Goal: Transaction & Acquisition: Purchase product/service

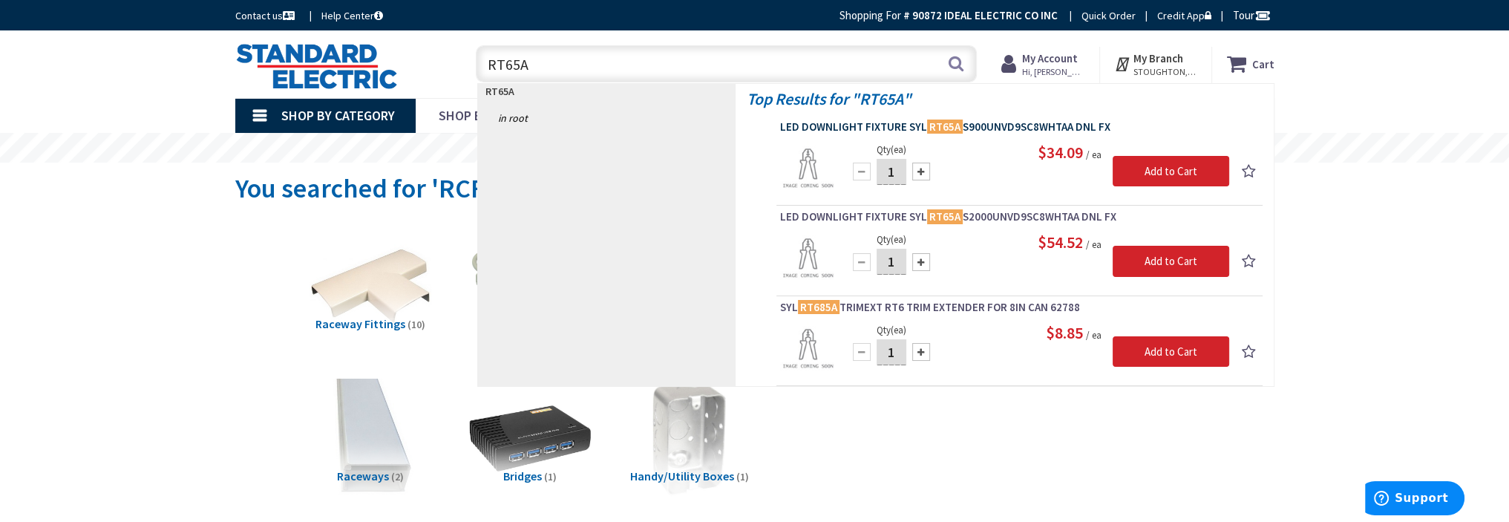
type input "RT65A"
click at [992, 127] on span "LED DOWNLIGHT FIXTURE SYL RT65A S900UNVD9SC8WHTAA DNL FX" at bounding box center [1019, 126] width 479 height 15
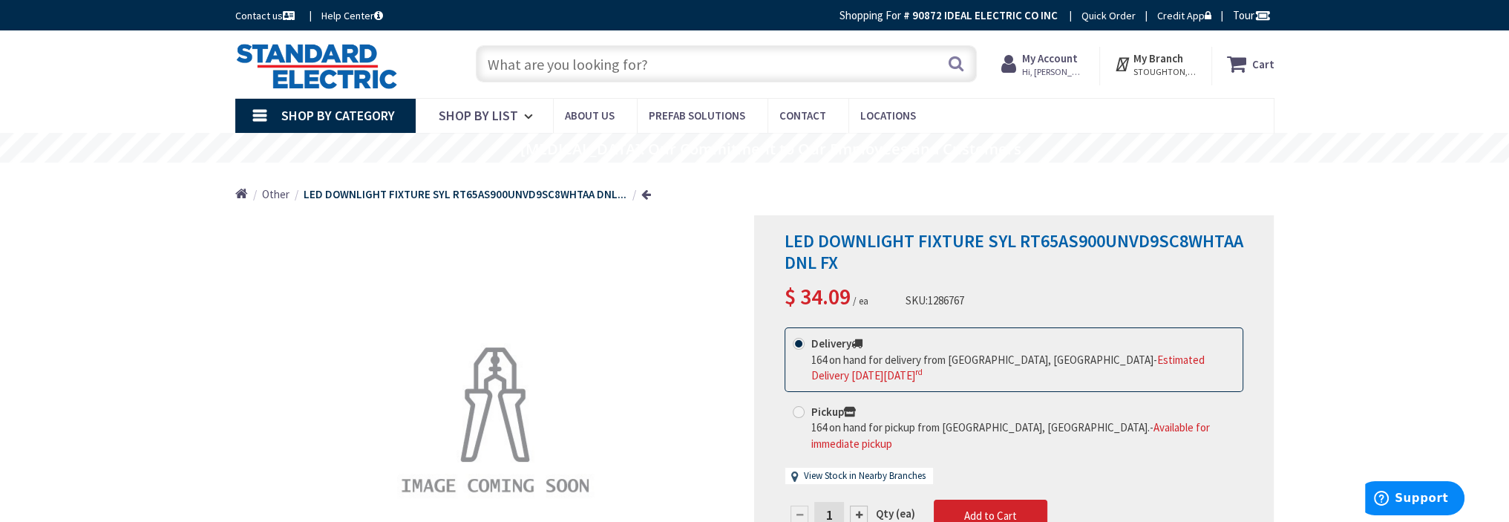
click at [549, 63] on input "text" at bounding box center [726, 63] width 501 height 37
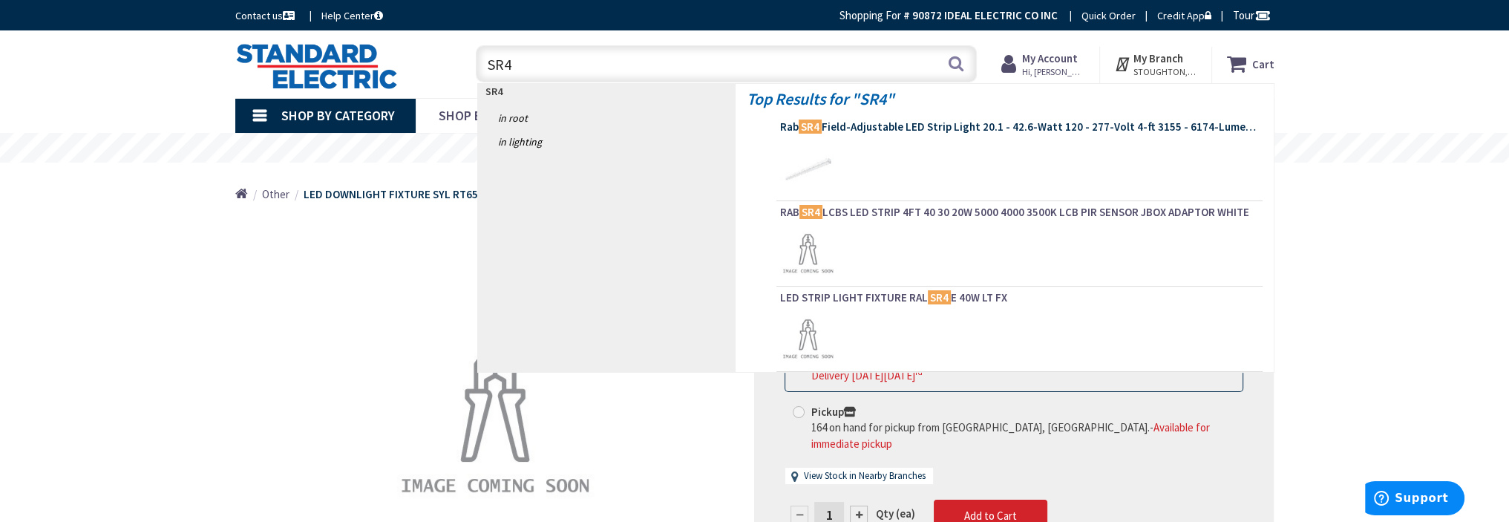
type input "SR4"
click at [891, 127] on span "Rab SR4 Field-Adjustable LED Strip Light 20.1 - 42.6-Watt 120 - 277-Volt 4-ft 3…" at bounding box center [1019, 126] width 479 height 15
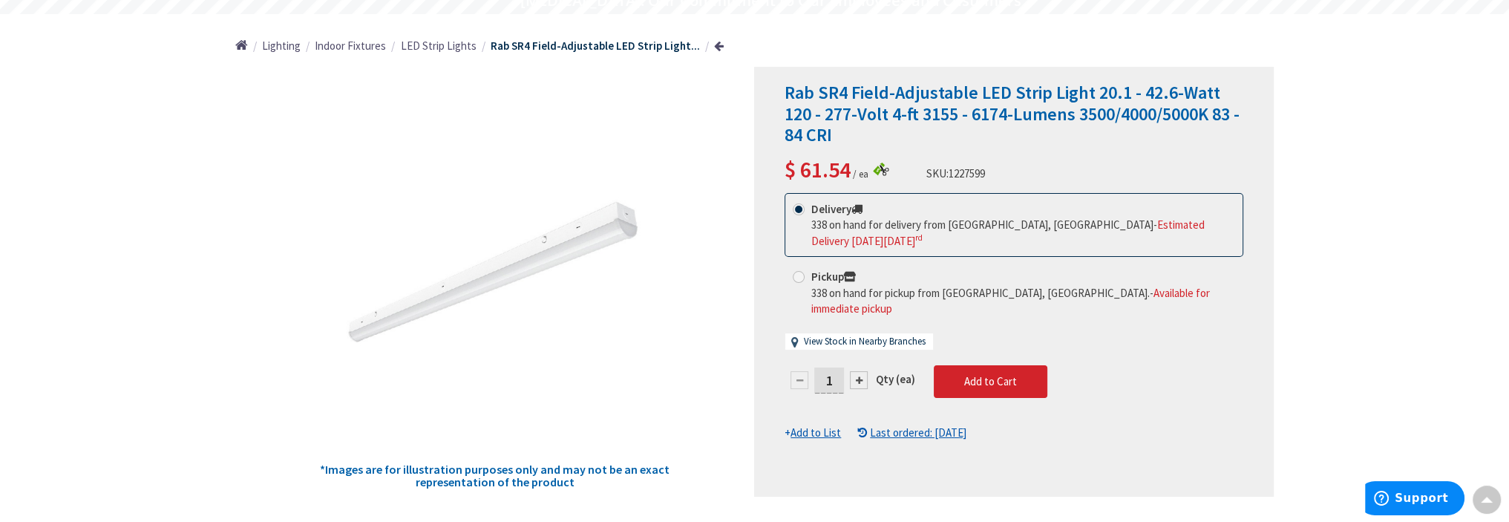
click at [835, 367] on input "1" at bounding box center [829, 380] width 30 height 26
type input "3"
click at [994, 347] on form "This product is Discontinued Delivery 338 on hand for delivery from Stoughton, …" at bounding box center [1013, 317] width 459 height 248
click at [985, 374] on span "Add to Cart" at bounding box center [990, 381] width 53 height 14
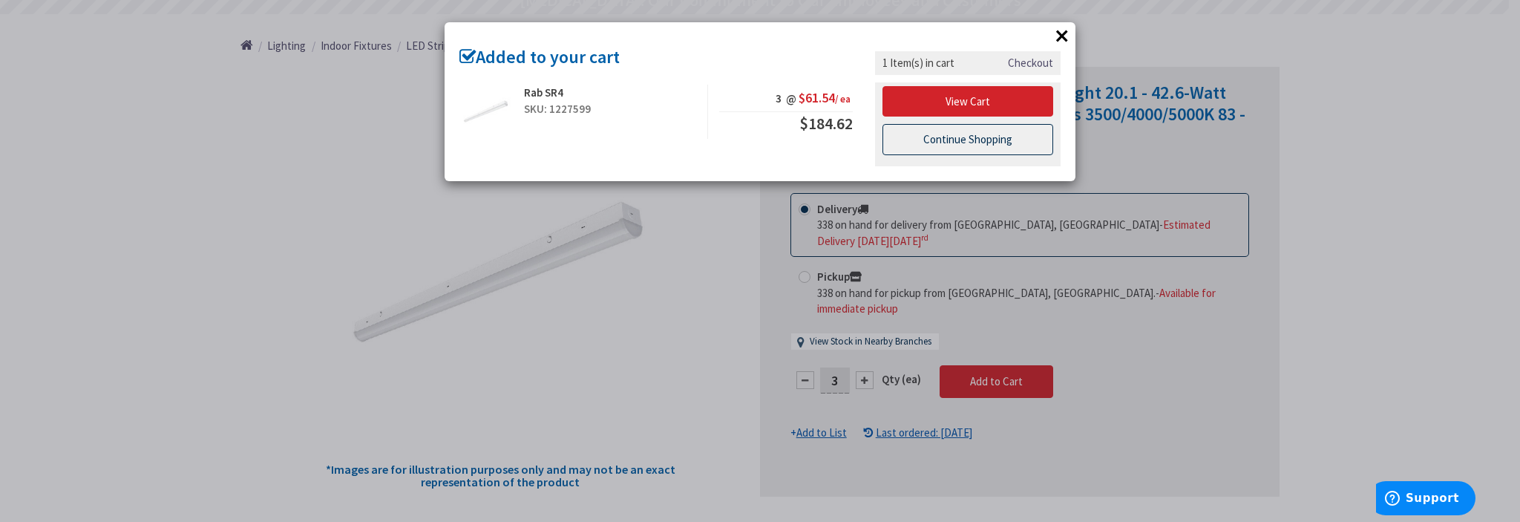
click at [942, 133] on link "Continue Shopping" at bounding box center [967, 139] width 171 height 31
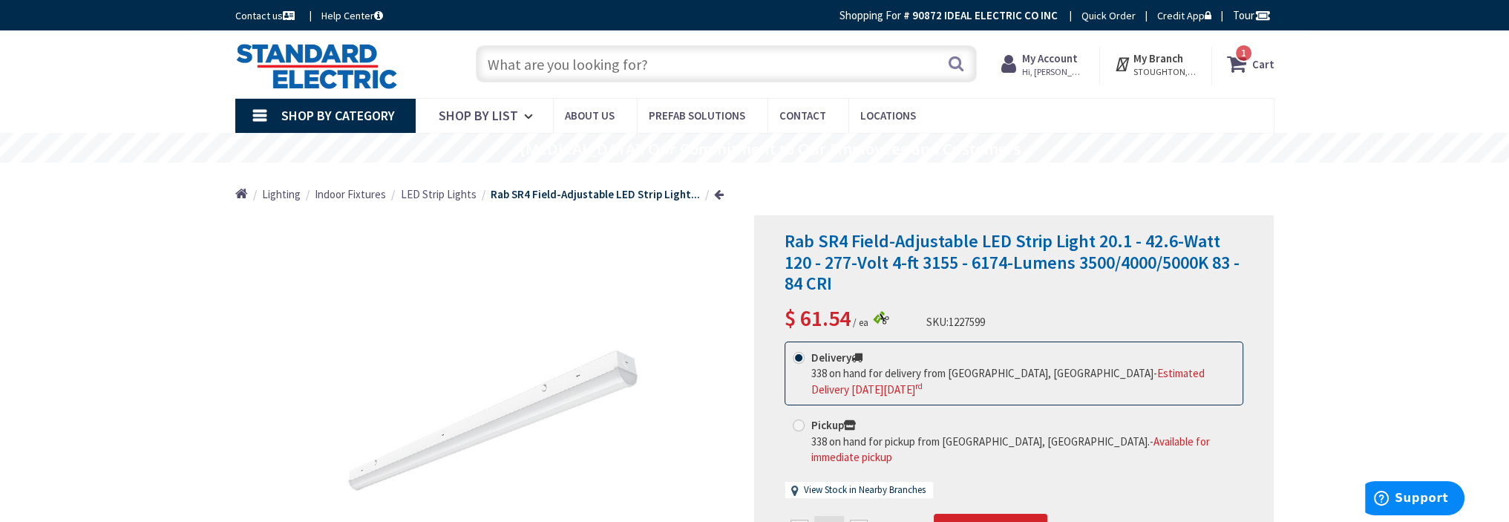
click at [579, 73] on input "text" at bounding box center [726, 63] width 501 height 37
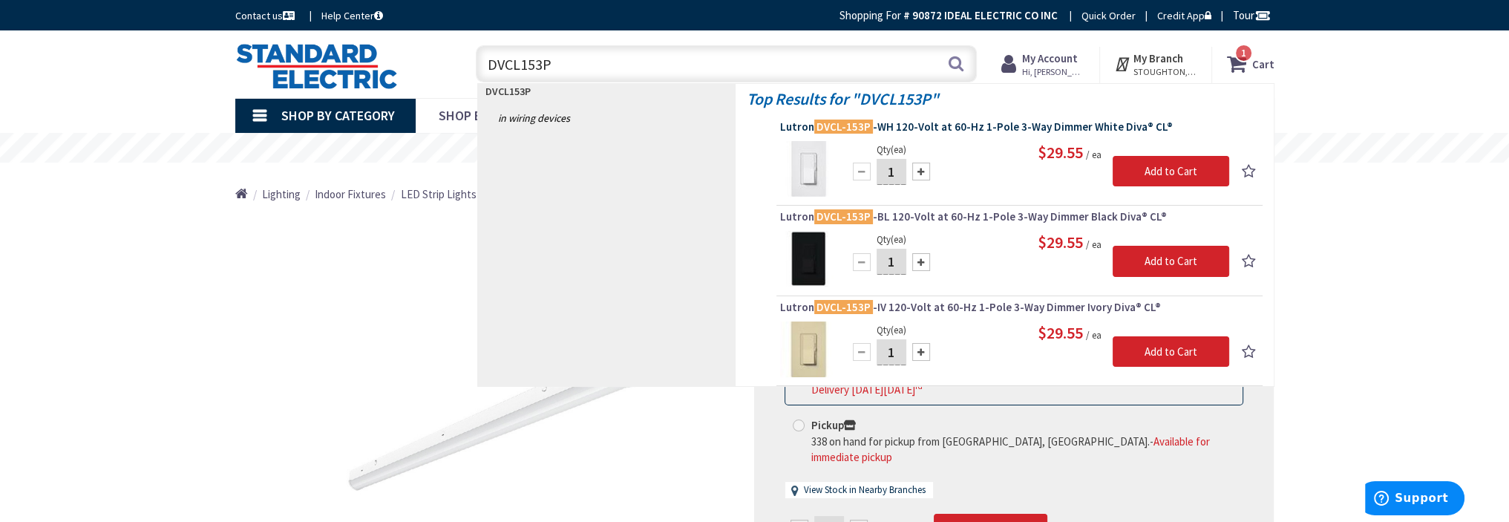
type input "DVCL153P"
click at [911, 130] on span "Lutron DVCL-153P -WH 120-Volt at 60-Hz 1-Pole 3-Way Dimmer White Diva® CL®" at bounding box center [1019, 126] width 479 height 15
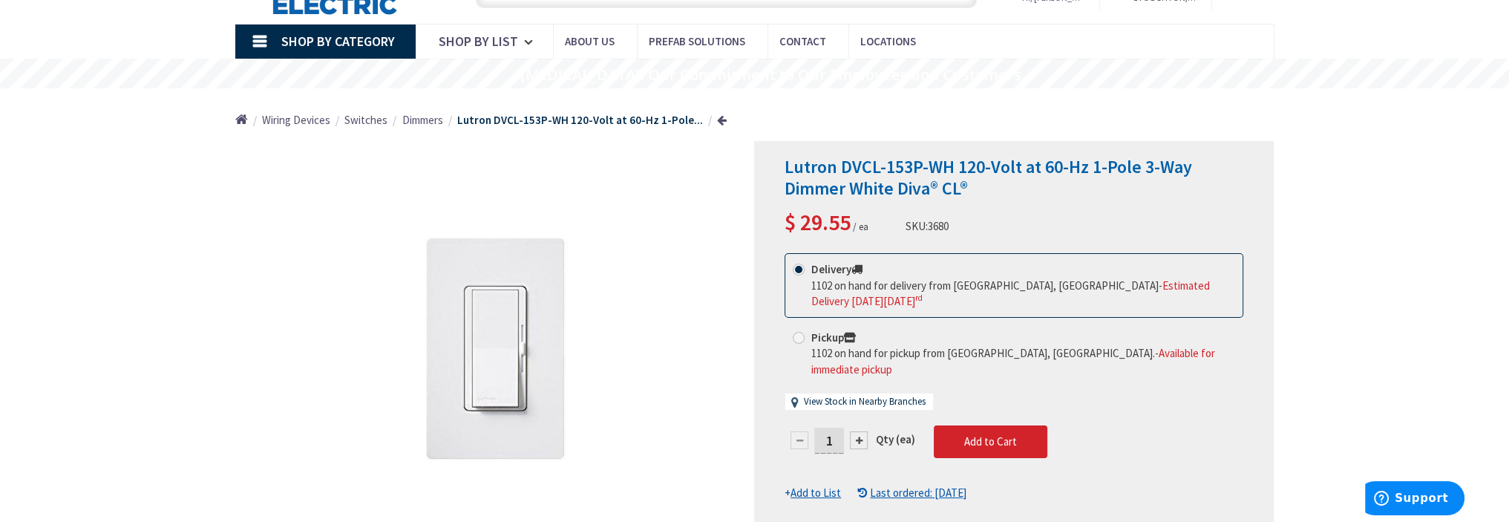
click at [827, 427] on input "1" at bounding box center [829, 440] width 30 height 26
click at [833, 427] on input "1" at bounding box center [829, 440] width 30 height 26
type input "9"
click at [980, 402] on form "This product is Discontinued Delivery 1102 on hand for delivery from Stoughton,…" at bounding box center [1013, 377] width 459 height 248
click at [1001, 425] on button "Add to Cart" at bounding box center [991, 441] width 114 height 33
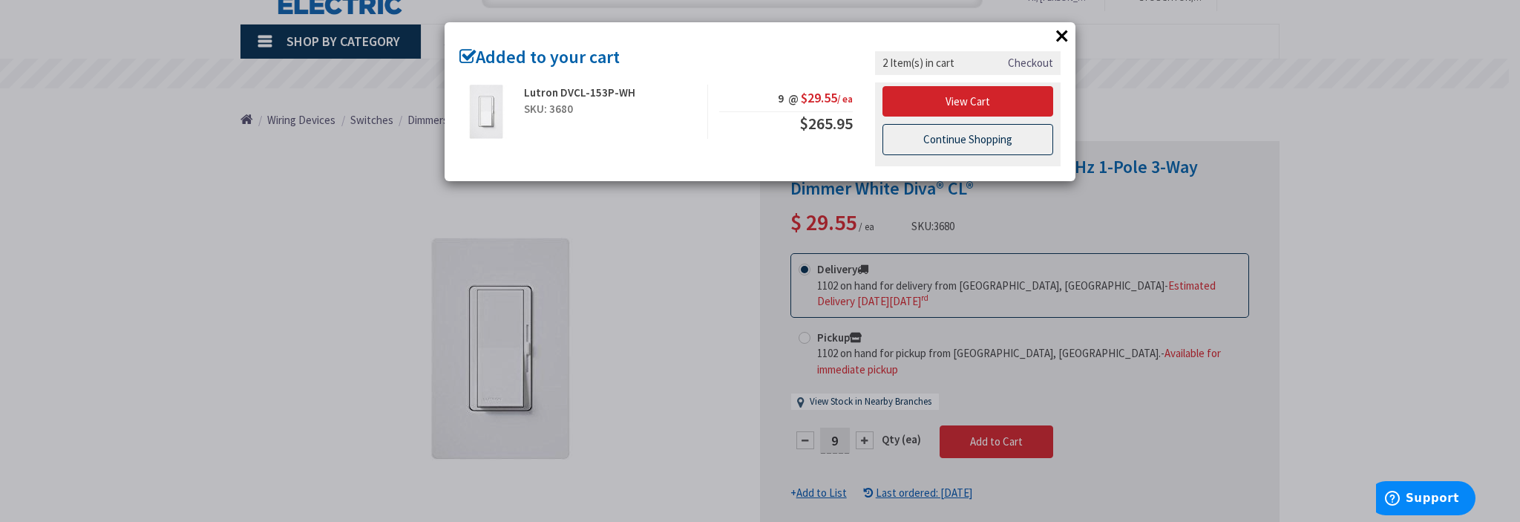
click at [966, 139] on link "Continue Shopping" at bounding box center [967, 139] width 171 height 31
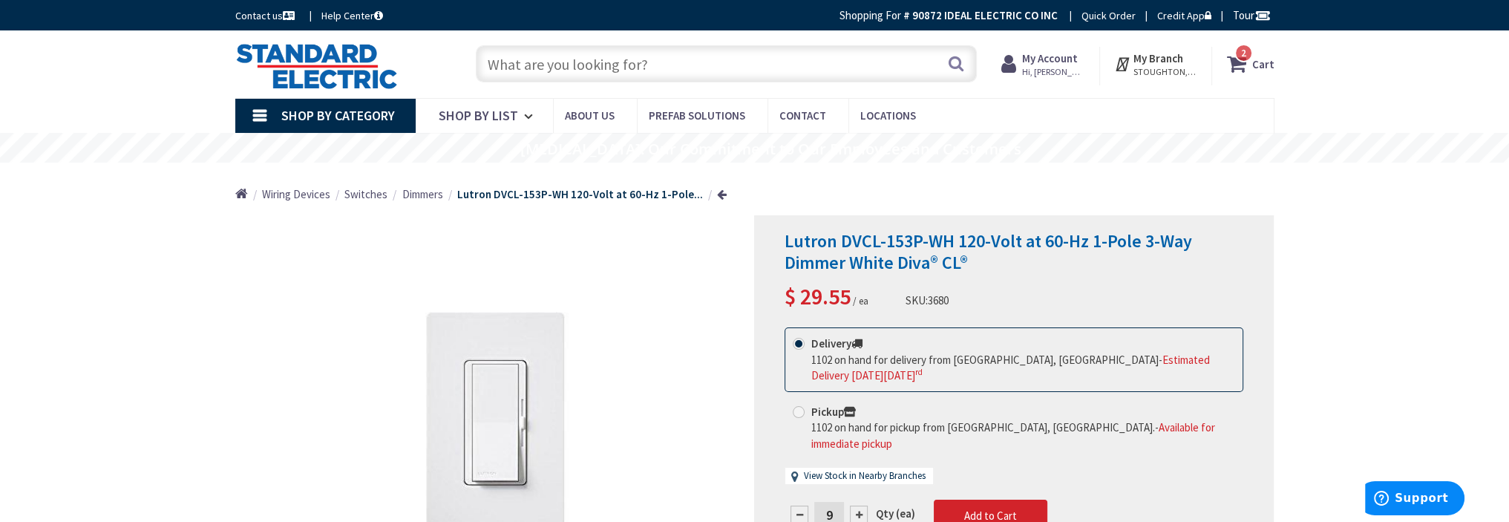
click at [577, 65] on input "text" at bounding box center [726, 63] width 501 height 37
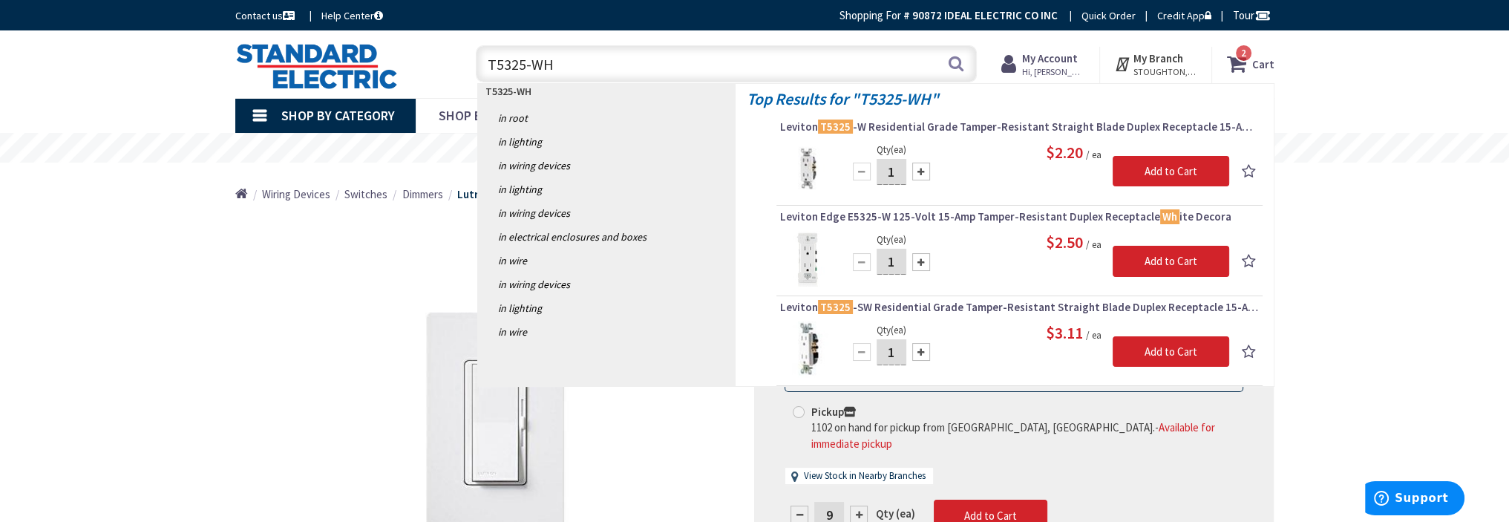
type input "T5325-WH"
click at [898, 174] on input "1" at bounding box center [891, 172] width 30 height 26
type input "30"
click at [1159, 168] on input "Add to Cart" at bounding box center [1170, 171] width 117 height 31
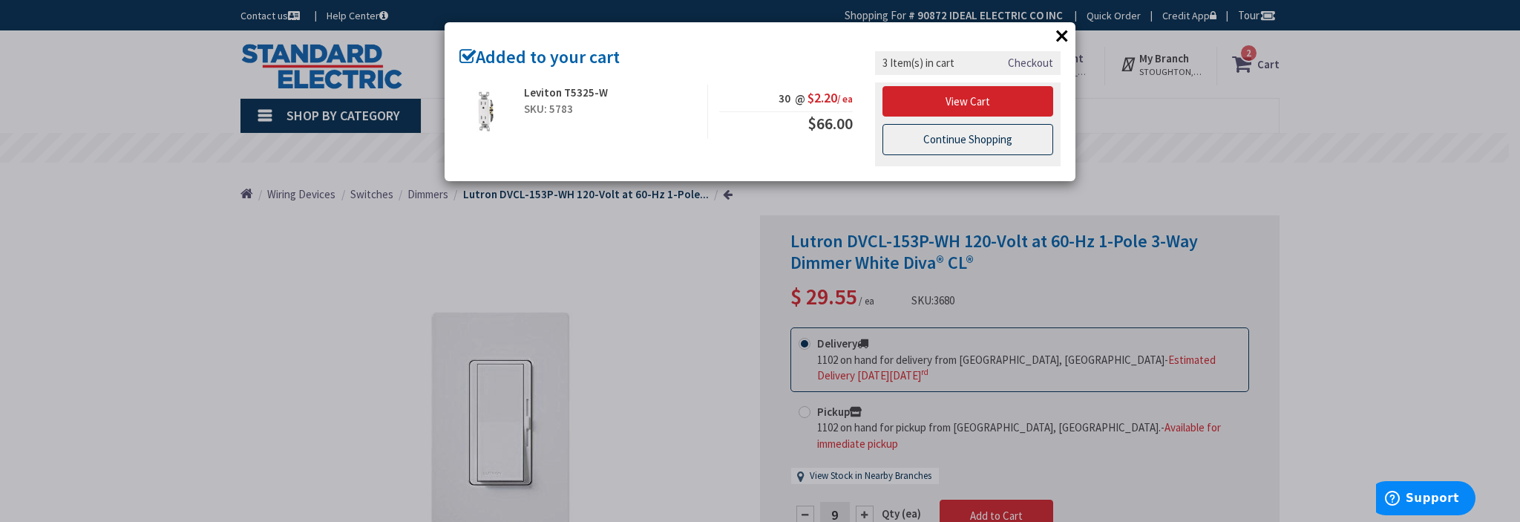
click at [945, 142] on link "Continue Shopping" at bounding box center [967, 139] width 171 height 31
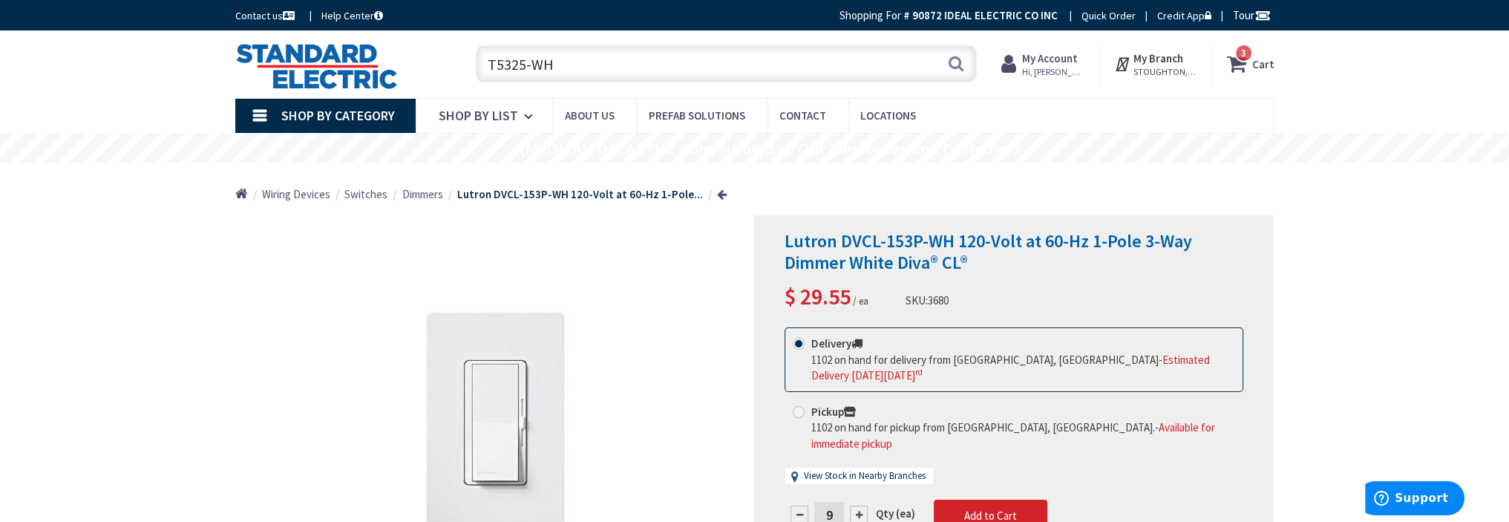
click at [565, 61] on input "T5325-WH" at bounding box center [726, 63] width 501 height 37
type input "T"
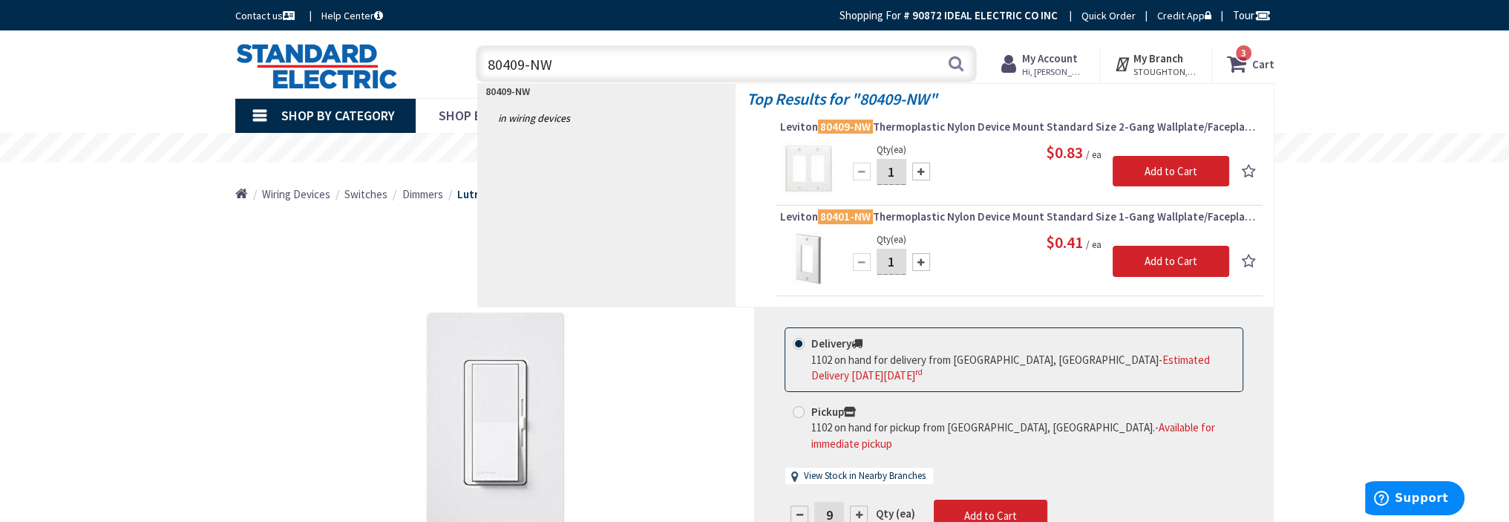
type input "80409-NW"
click at [894, 175] on input "1" at bounding box center [891, 172] width 30 height 26
type input "20"
click at [1147, 169] on input "Add to Cart" at bounding box center [1170, 171] width 117 height 31
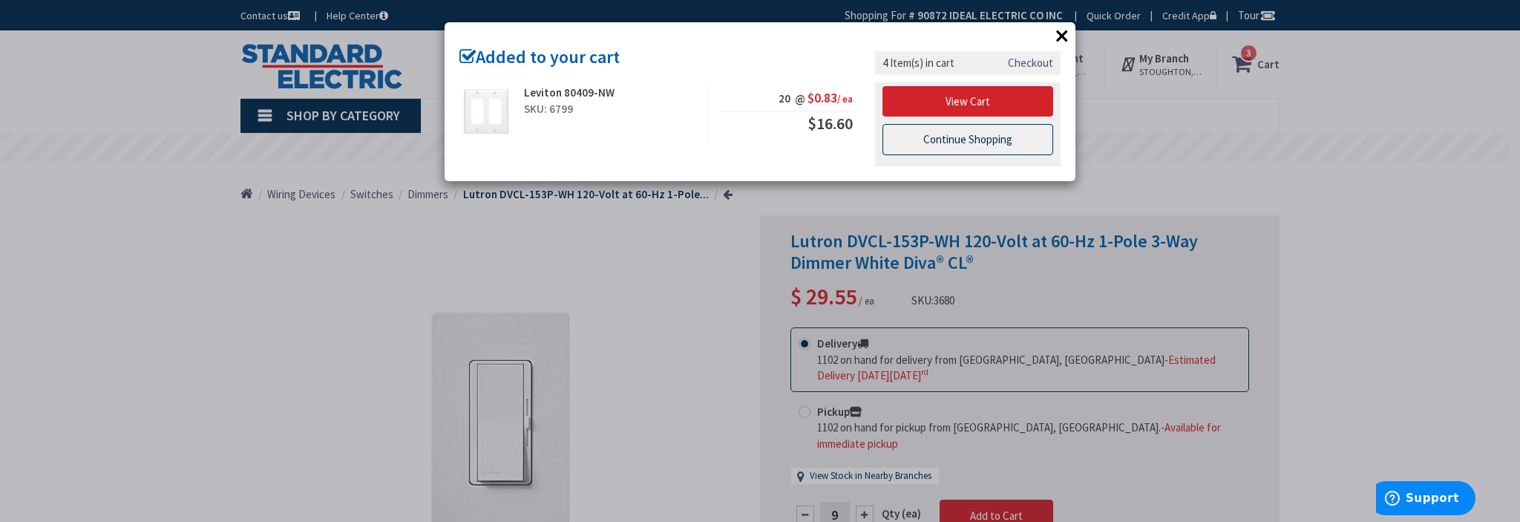
click at [941, 148] on link "Continue Shopping" at bounding box center [967, 139] width 171 height 31
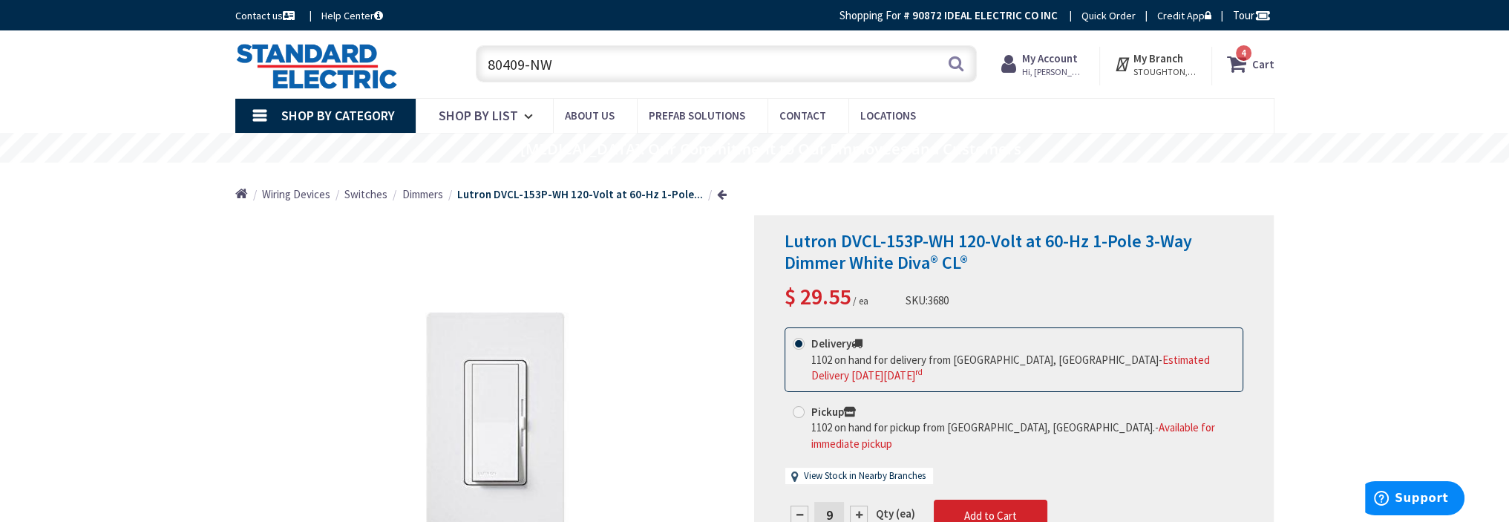
click at [566, 66] on input "80409-NW" at bounding box center [726, 63] width 501 height 37
type input "8"
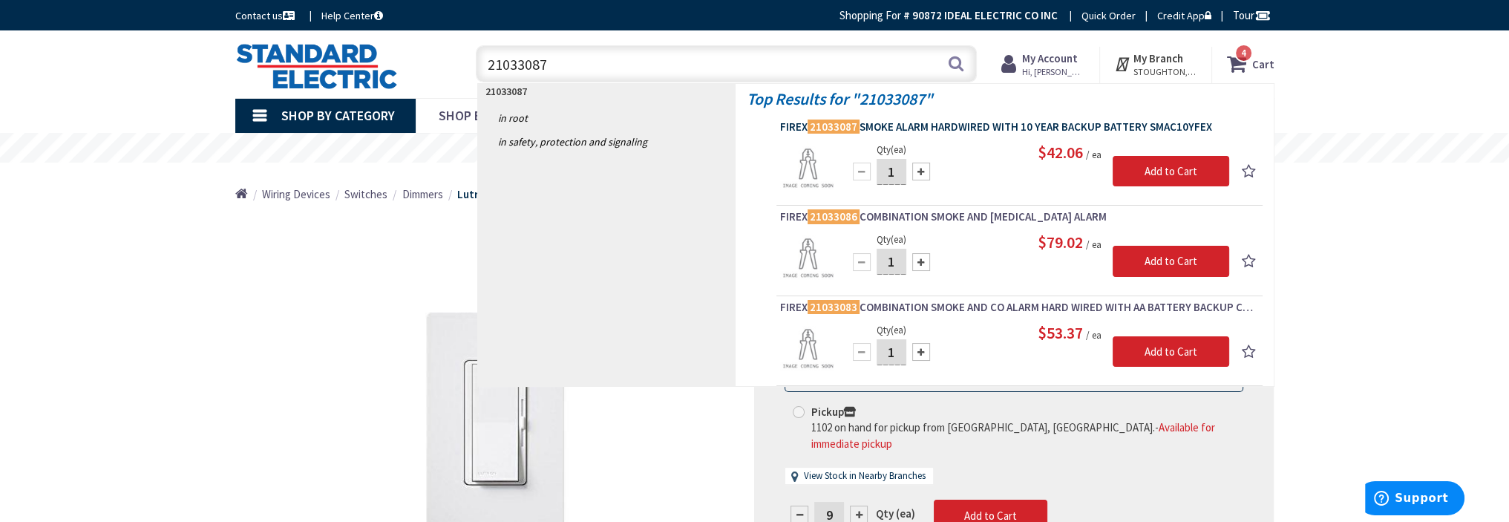
type input "21033087"
click at [941, 122] on span "FIREX 21033087 SMOKE ALARM HARDWIRED WITH 10 YEAR BACKUP BATTERY SMAC10YFEX" at bounding box center [1019, 126] width 479 height 15
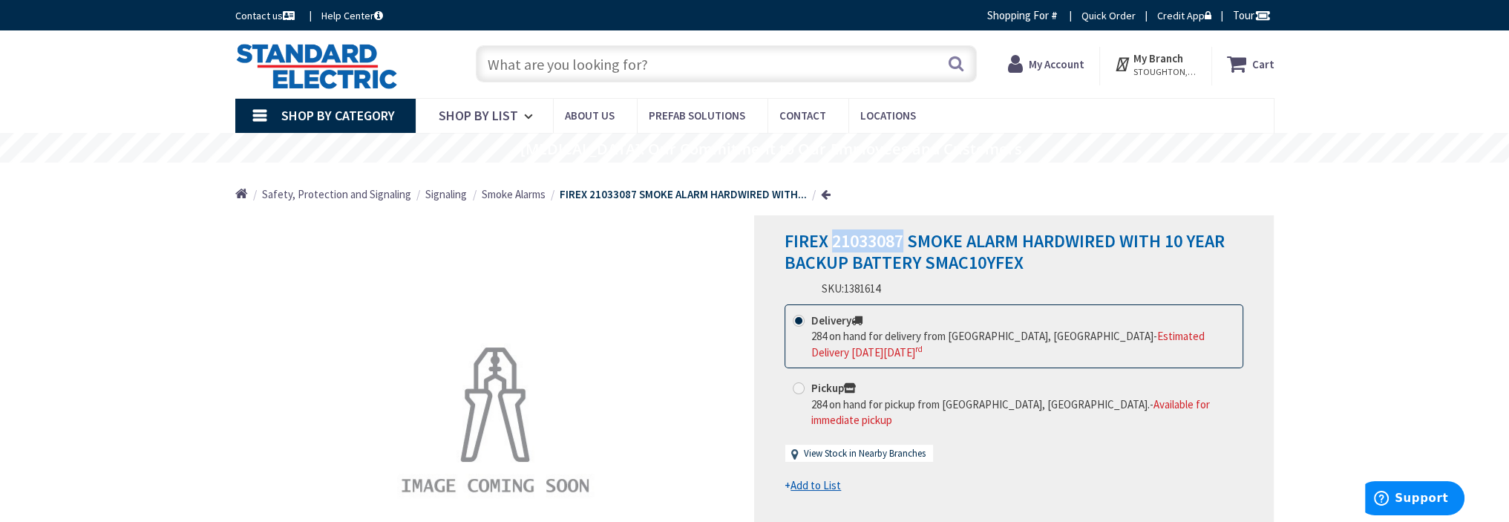
drag, startPoint x: 0, startPoint y: 0, endPoint x: 833, endPoint y: 240, distance: 866.7
click at [833, 240] on span "FIREX 21033087 SMOKE ALARM HARDWIRED WITH 10 YEAR BACKUP BATTERY SMAC10YFEX" at bounding box center [1004, 251] width 440 height 45
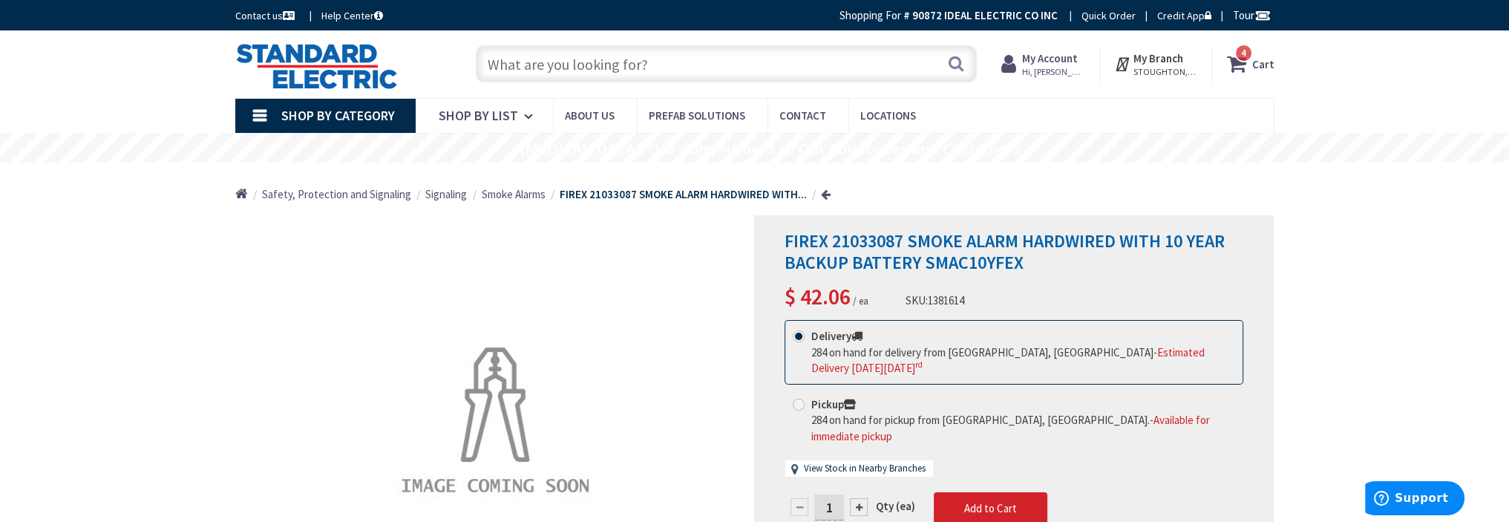
click at [1122, 296] on div "FIREX 21033087 SMOKE ALARM HARDWIRED WITH 10 YEAR BACKUP BATTERY SMAC10YFEX $ 4…" at bounding box center [1013, 272] width 459 height 82
click at [604, 68] on input "text" at bounding box center [726, 63] width 501 height 37
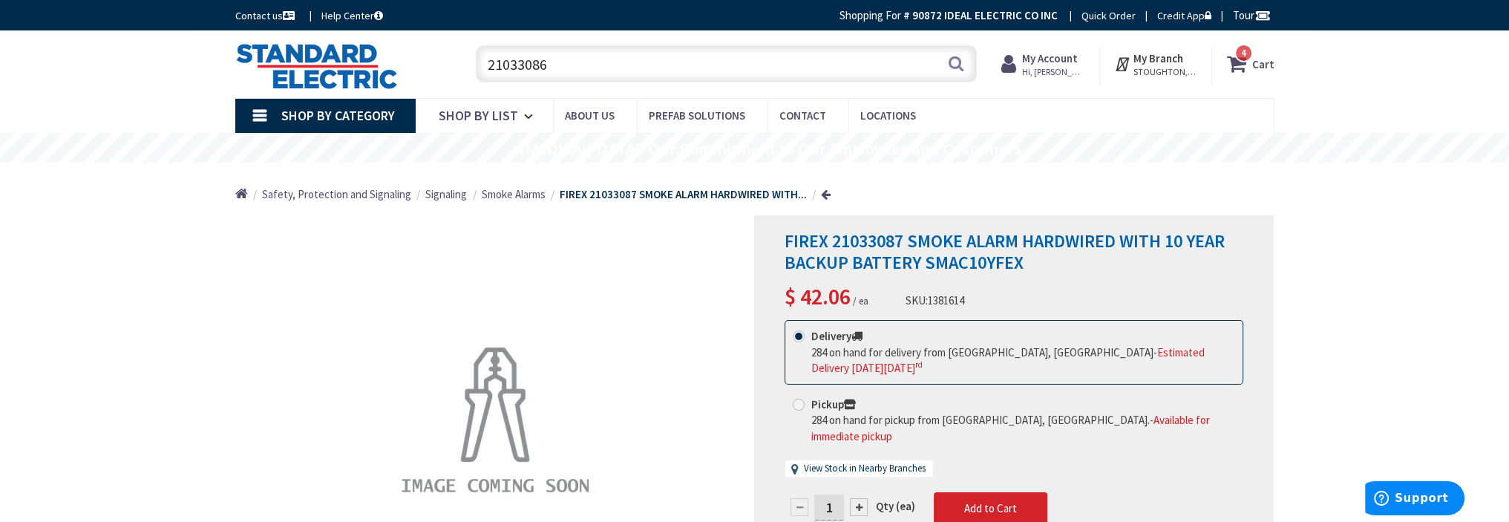
click at [567, 65] on input "21033086" at bounding box center [726, 63] width 501 height 37
type input "2"
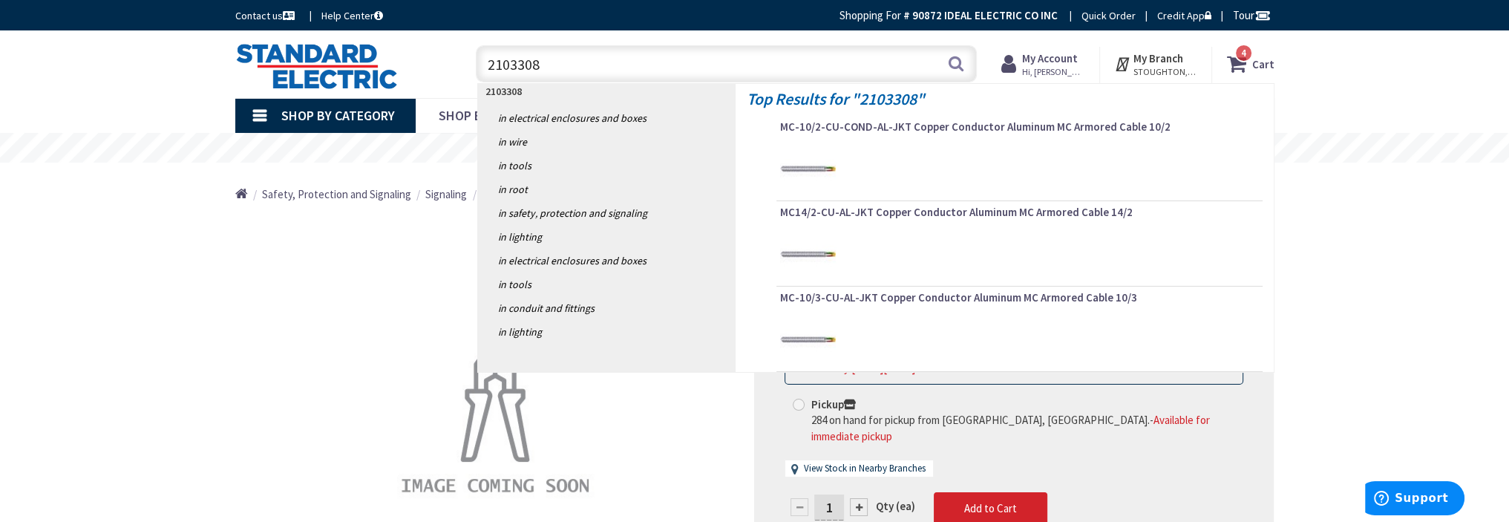
type input "21033086"
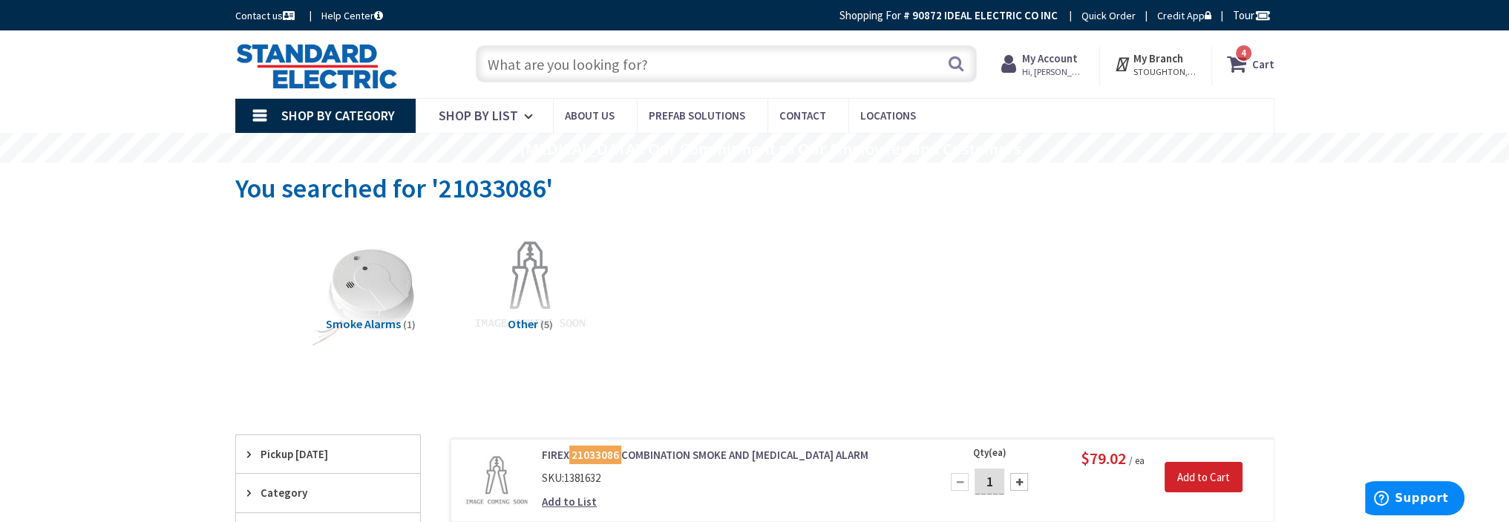
click at [1239, 59] on span "4 4 items" at bounding box center [1243, 53] width 19 height 19
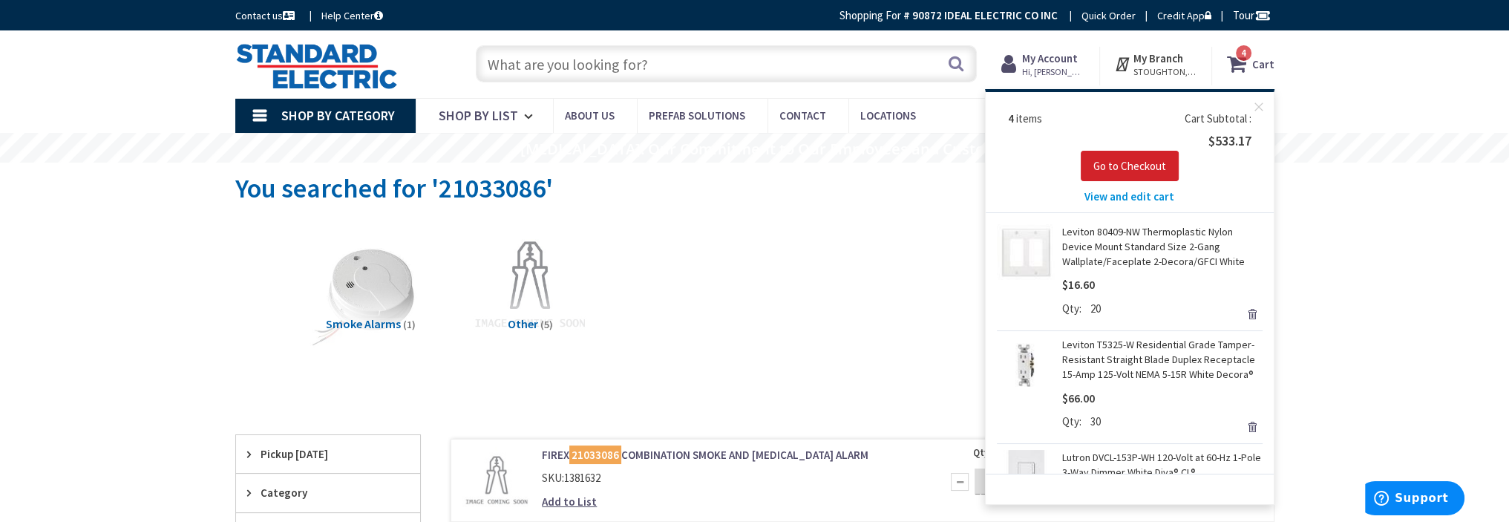
click at [1117, 198] on span "View and edit cart" at bounding box center [1129, 196] width 90 height 14
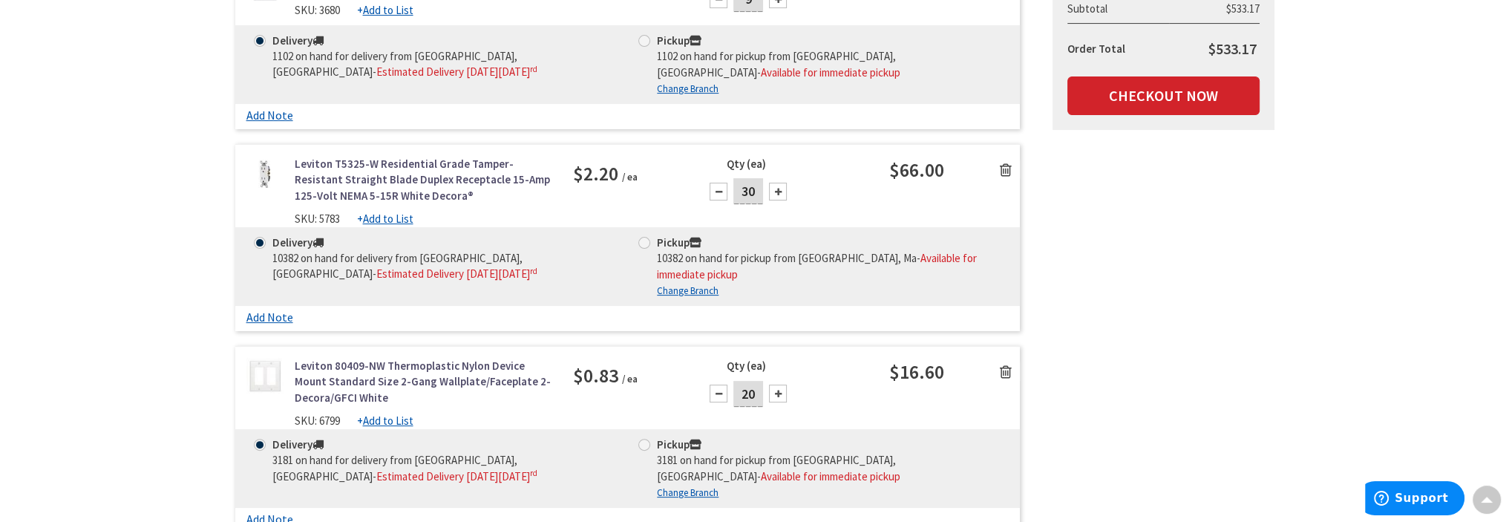
scroll to position [657, 0]
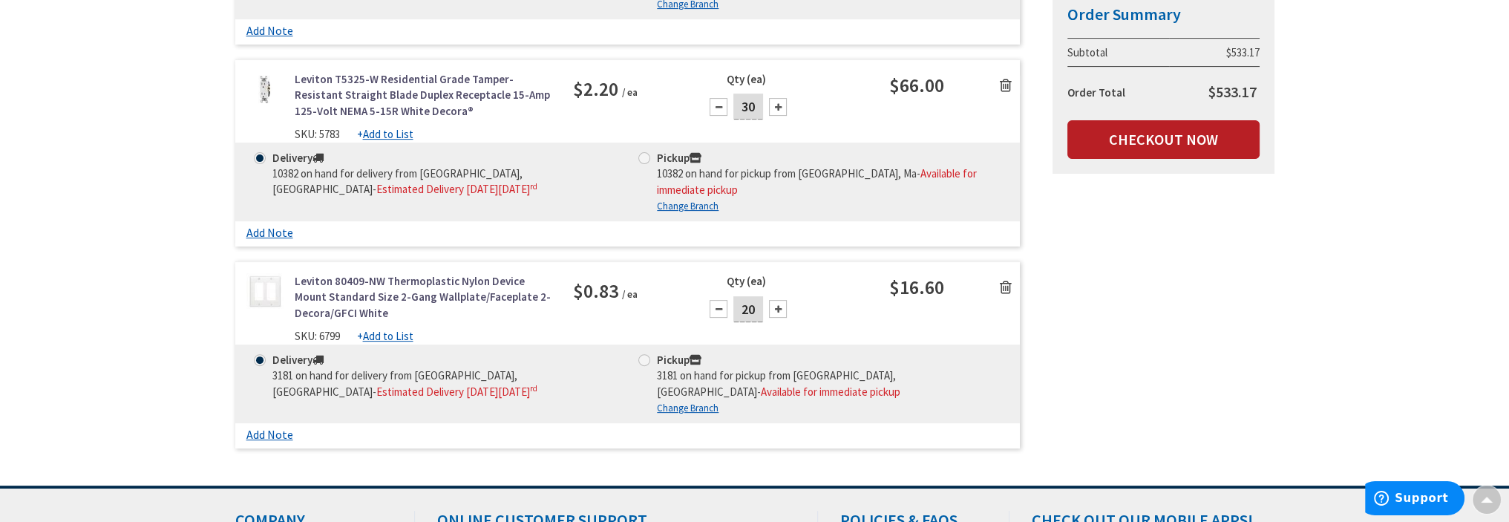
click at [1145, 136] on link "Checkout Now" at bounding box center [1163, 139] width 192 height 39
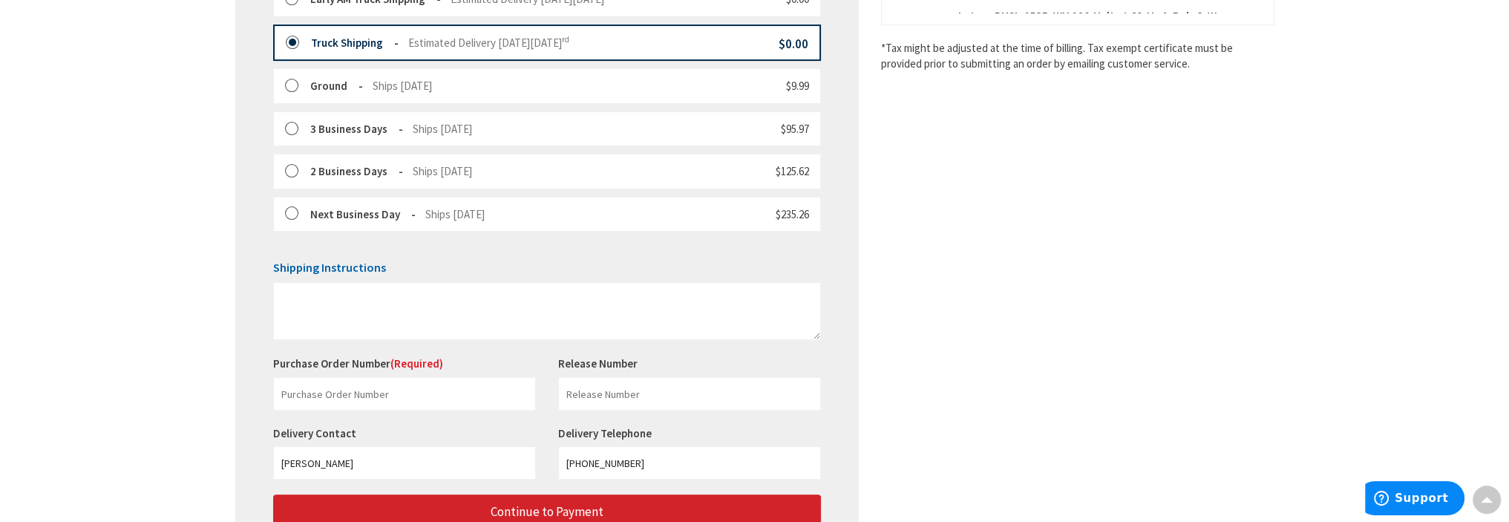
scroll to position [511, 0]
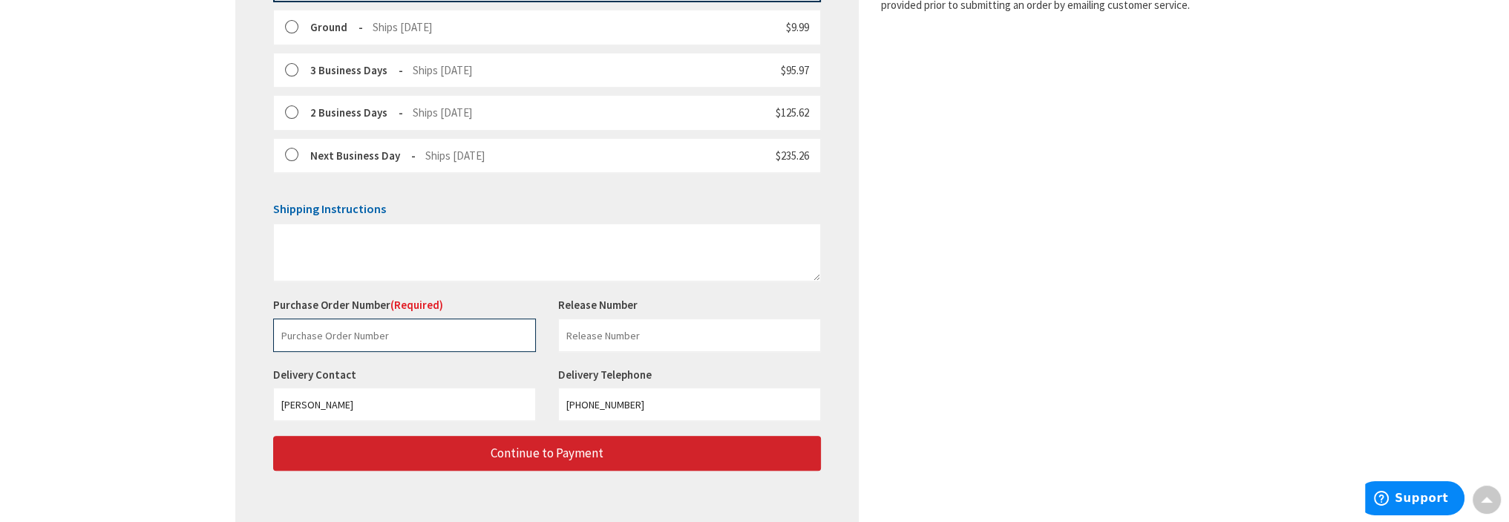
click at [389, 338] on input "text" at bounding box center [404, 334] width 263 height 33
type input "23650"
click at [600, 347] on input "text" at bounding box center [689, 334] width 263 height 33
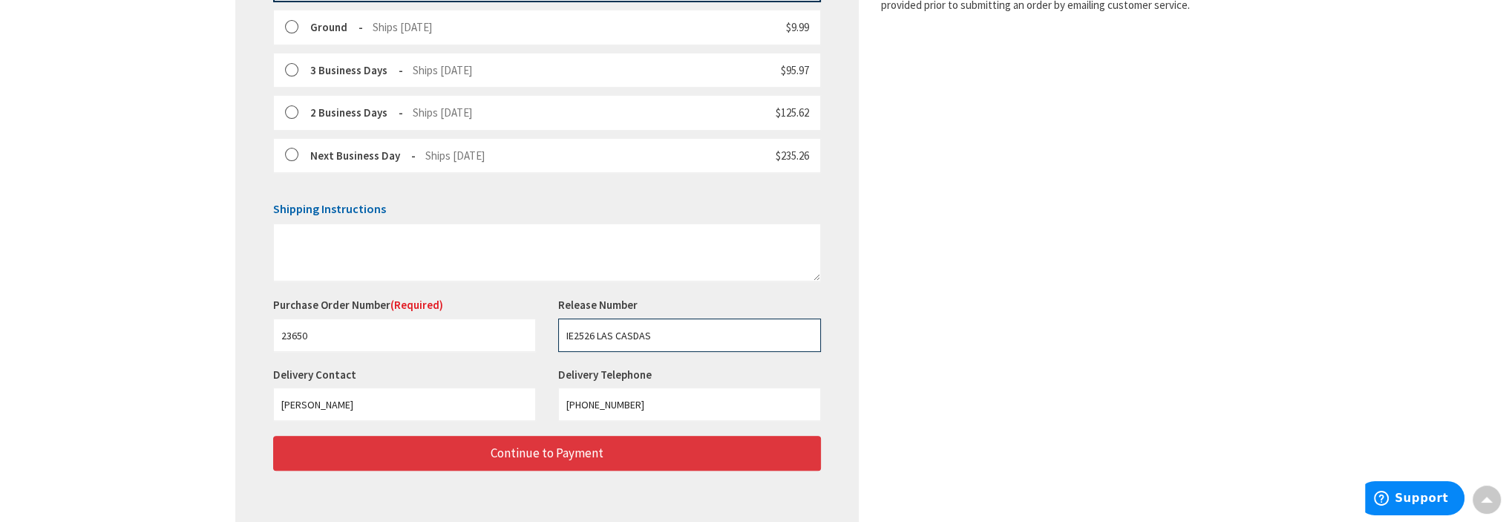
type input "IE2526 LAS CASDAS"
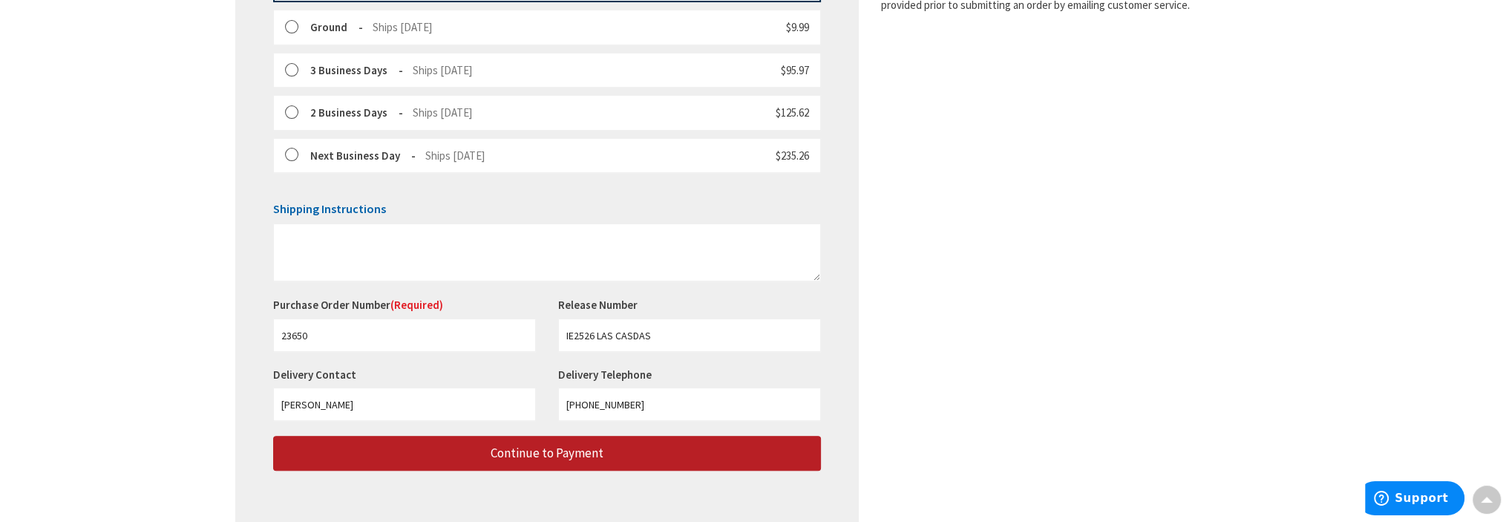
click at [577, 449] on span "Continue to Payment" at bounding box center [547, 453] width 113 height 16
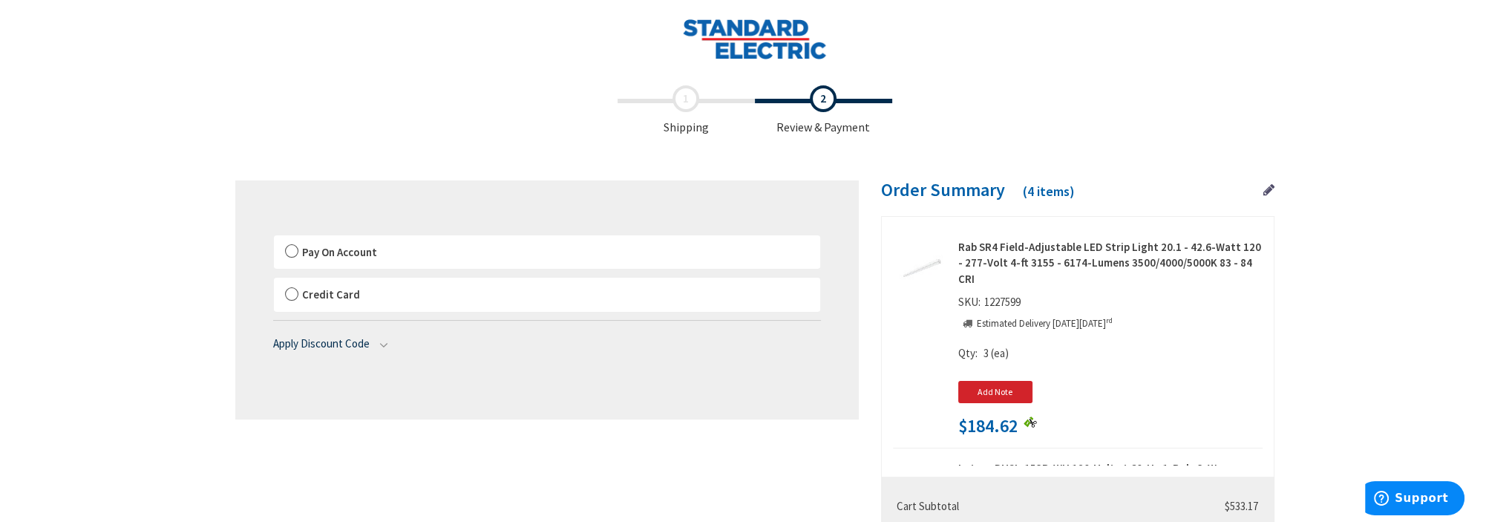
click at [292, 252] on label "Pay On Account" at bounding box center [547, 252] width 546 height 34
click at [291, 252] on label "Pay On Account" at bounding box center [547, 252] width 546 height 34
click at [274, 238] on input "Pay On Account" at bounding box center [274, 238] width 0 height 0
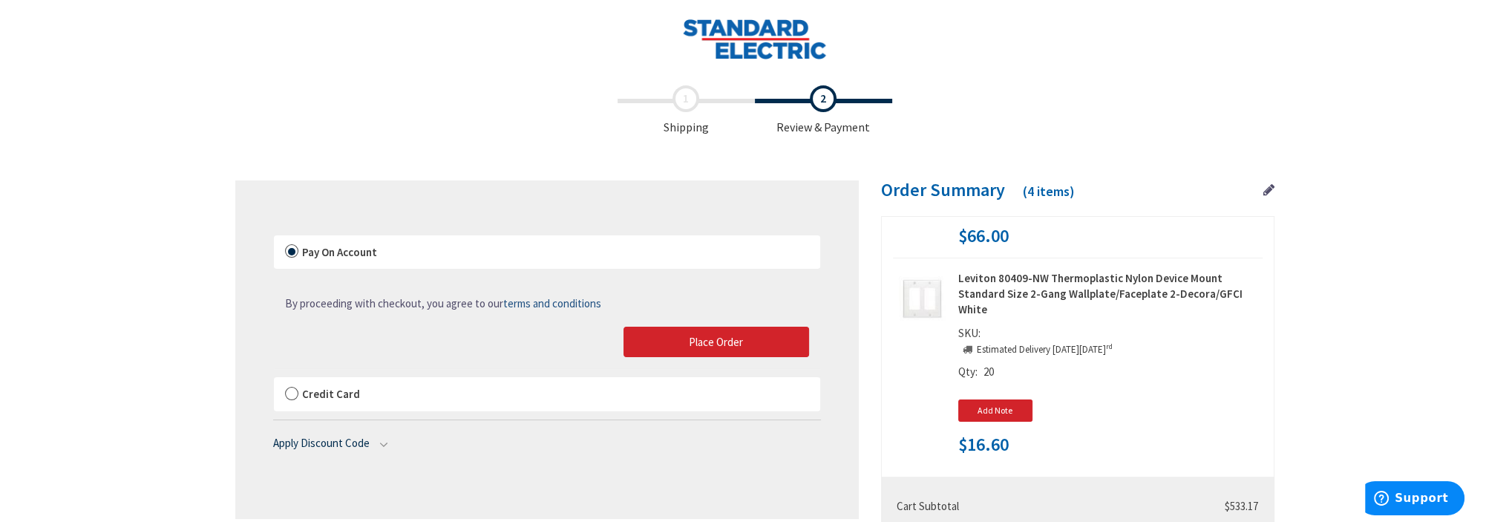
scroll to position [580, 0]
click at [697, 341] on span "Place Order" at bounding box center [716, 342] width 54 height 14
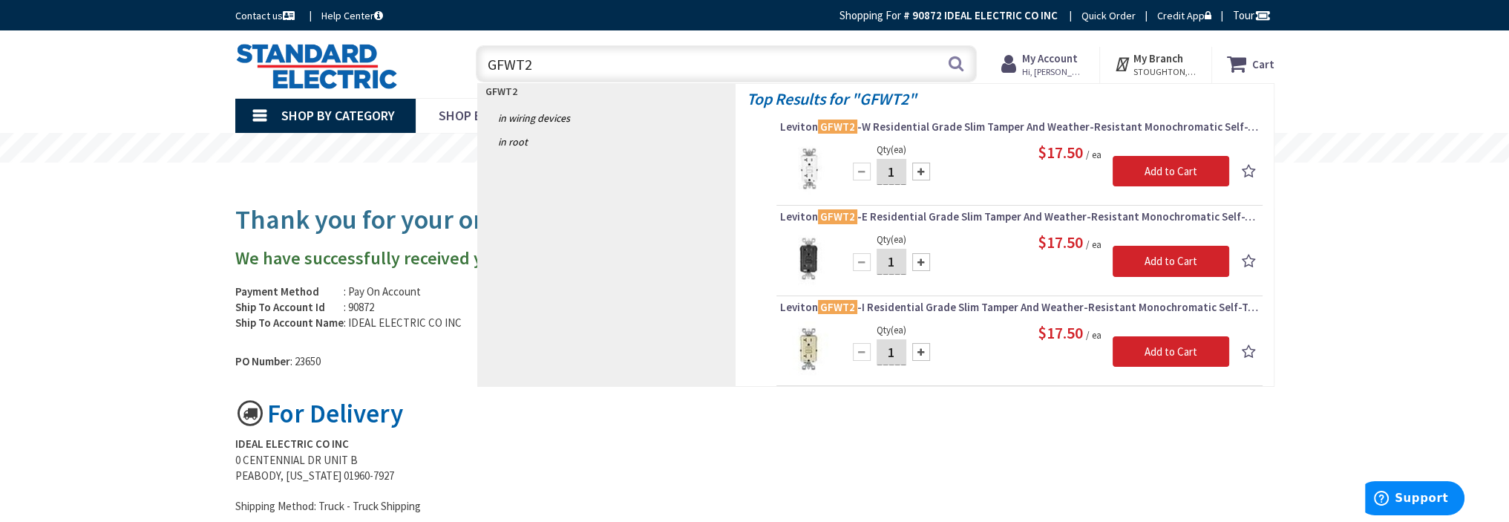
type input "GFWT2"
click at [896, 174] on input "1" at bounding box center [891, 172] width 30 height 26
type input "3"
click at [1161, 171] on input "Add to Cart" at bounding box center [1170, 171] width 117 height 31
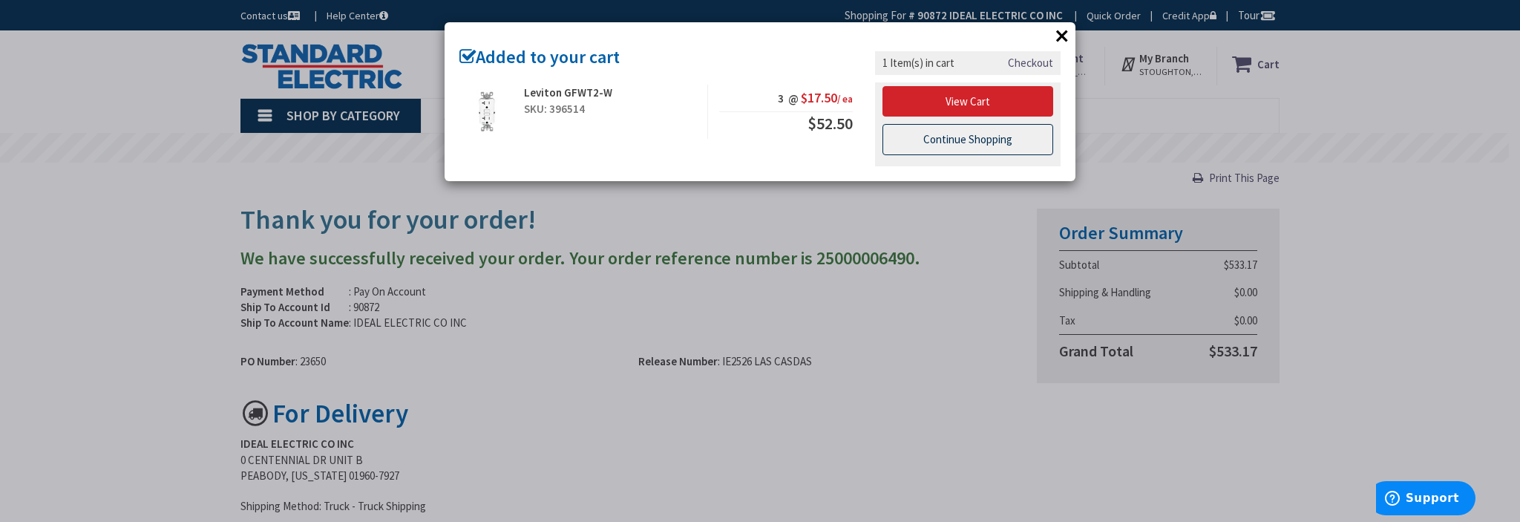
click at [959, 145] on link "Continue Shopping" at bounding box center [967, 139] width 171 height 31
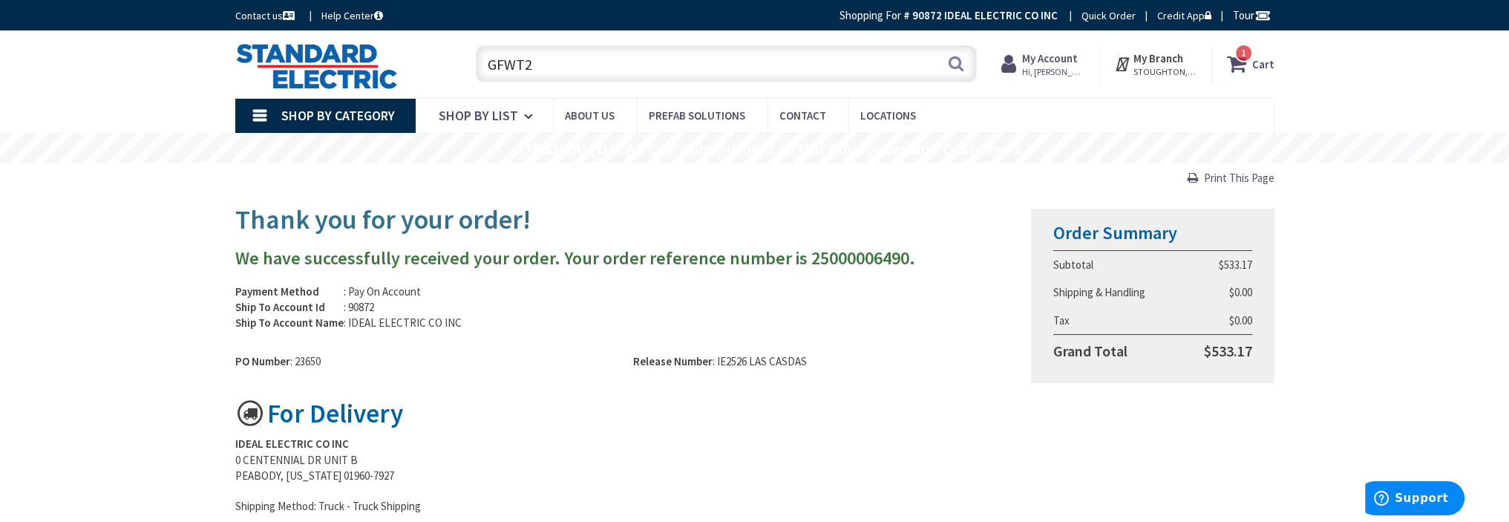
click at [558, 65] on input "GFWT2" at bounding box center [726, 63] width 501 height 37
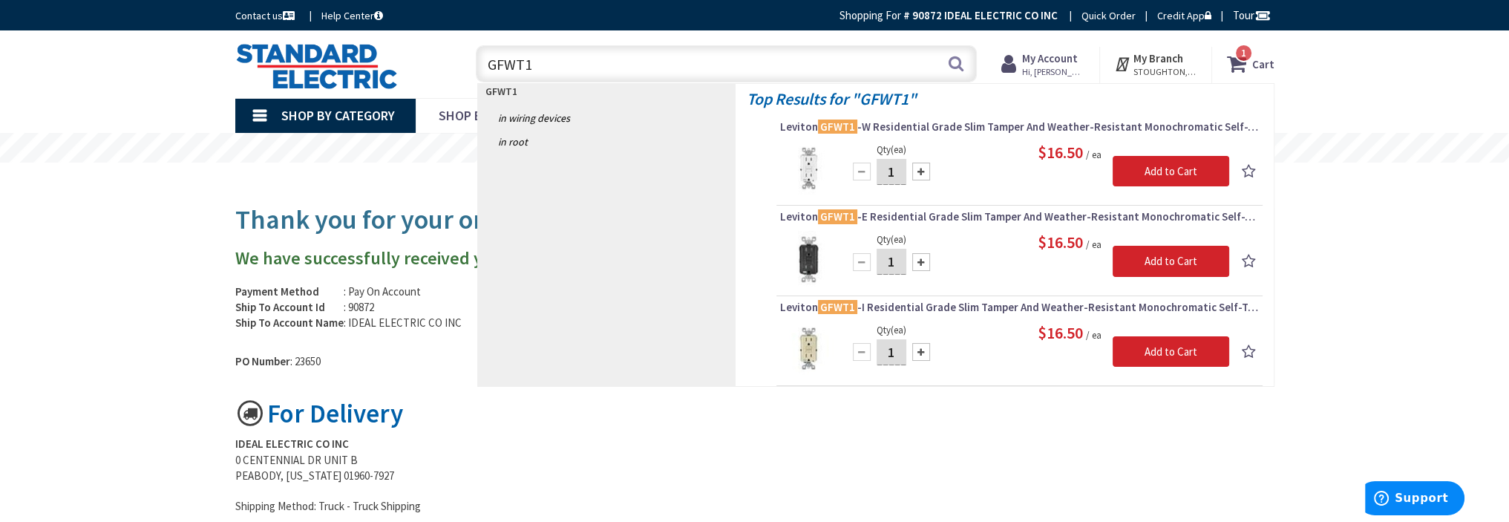
type input "GFWT1"
click at [898, 168] on input "1" at bounding box center [891, 172] width 30 height 26
type input "5"
click at [1167, 165] on input "Add to Cart" at bounding box center [1170, 171] width 117 height 31
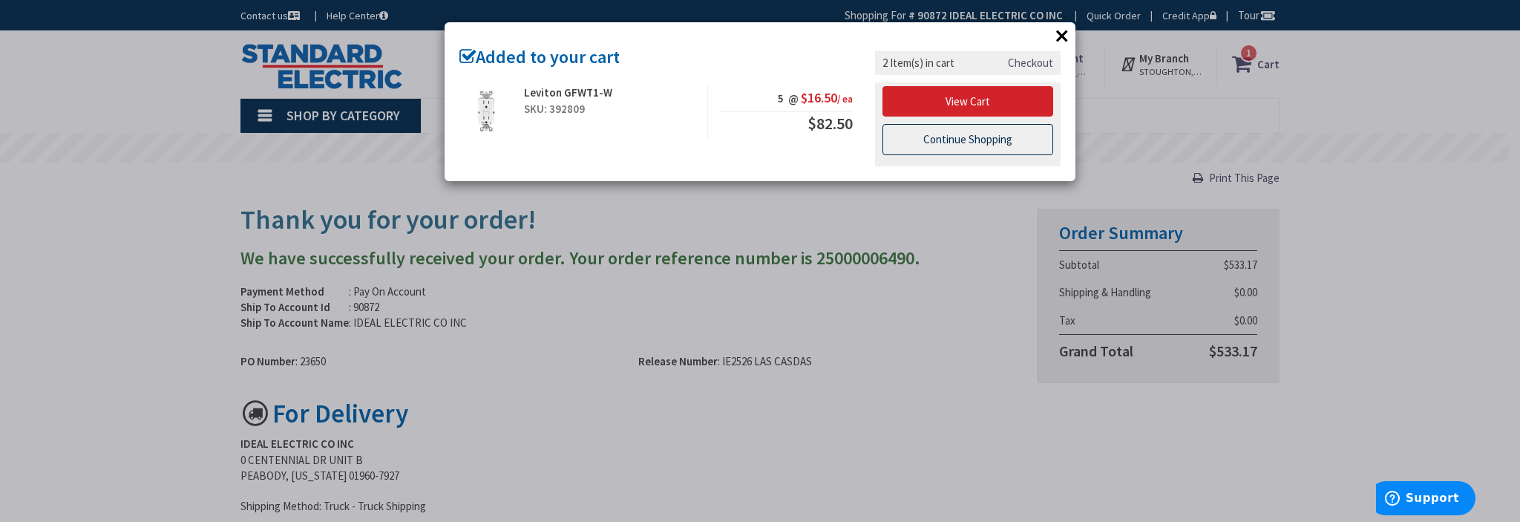
click at [954, 137] on link "Continue Shopping" at bounding box center [967, 139] width 171 height 31
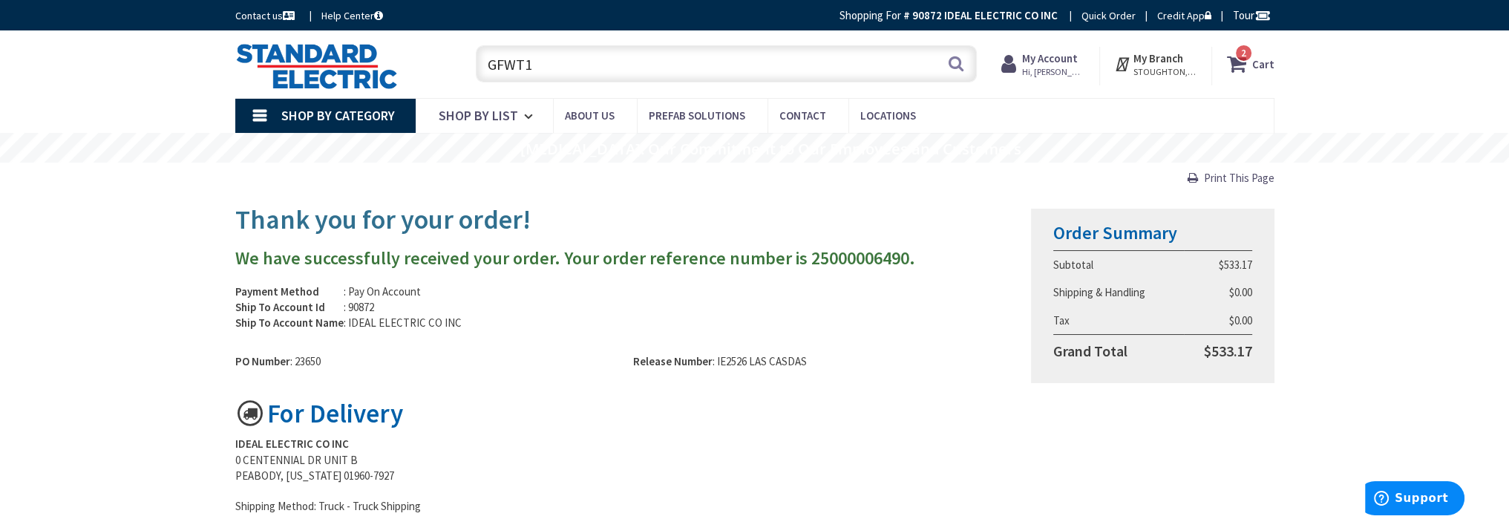
click at [564, 63] on input "GFWT1" at bounding box center [726, 63] width 501 height 37
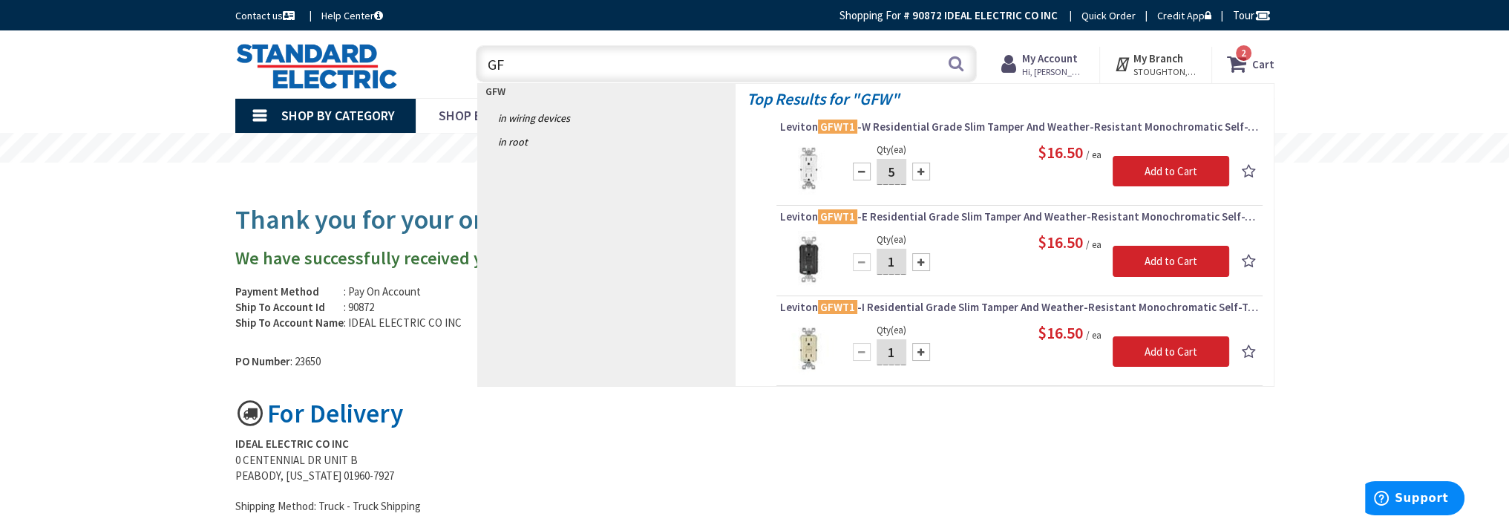
type input "G"
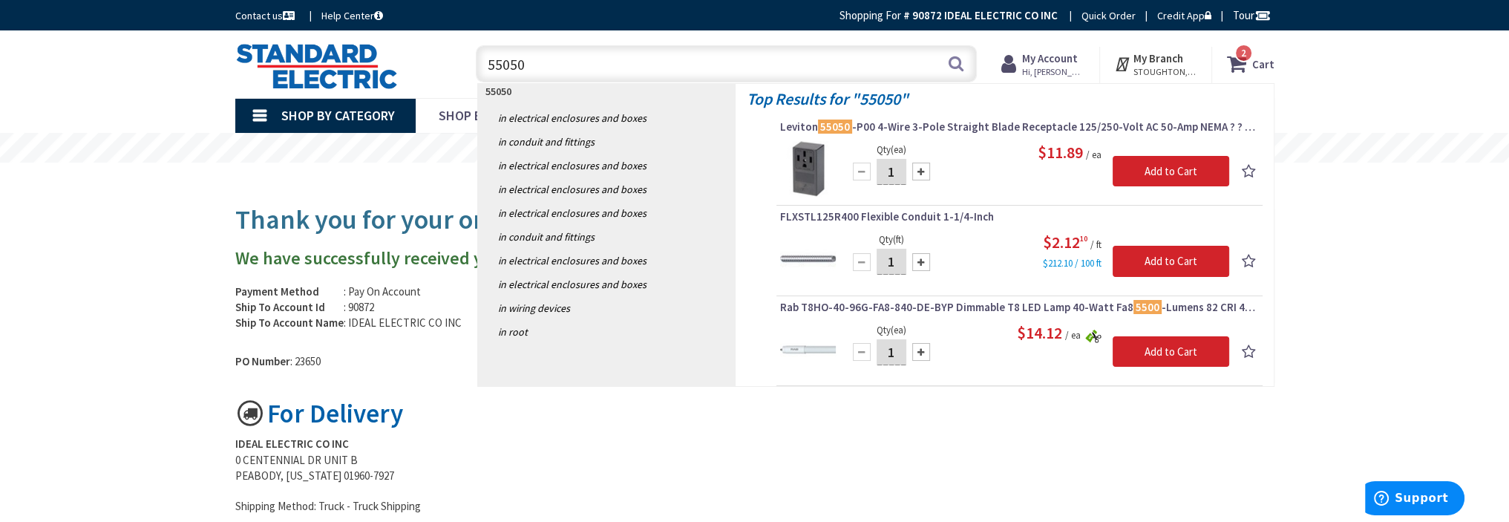
type input "55050"
click at [896, 168] on input "1" at bounding box center [891, 172] width 30 height 26
type input "3"
click at [1192, 176] on input "Add to Cart" at bounding box center [1170, 171] width 117 height 31
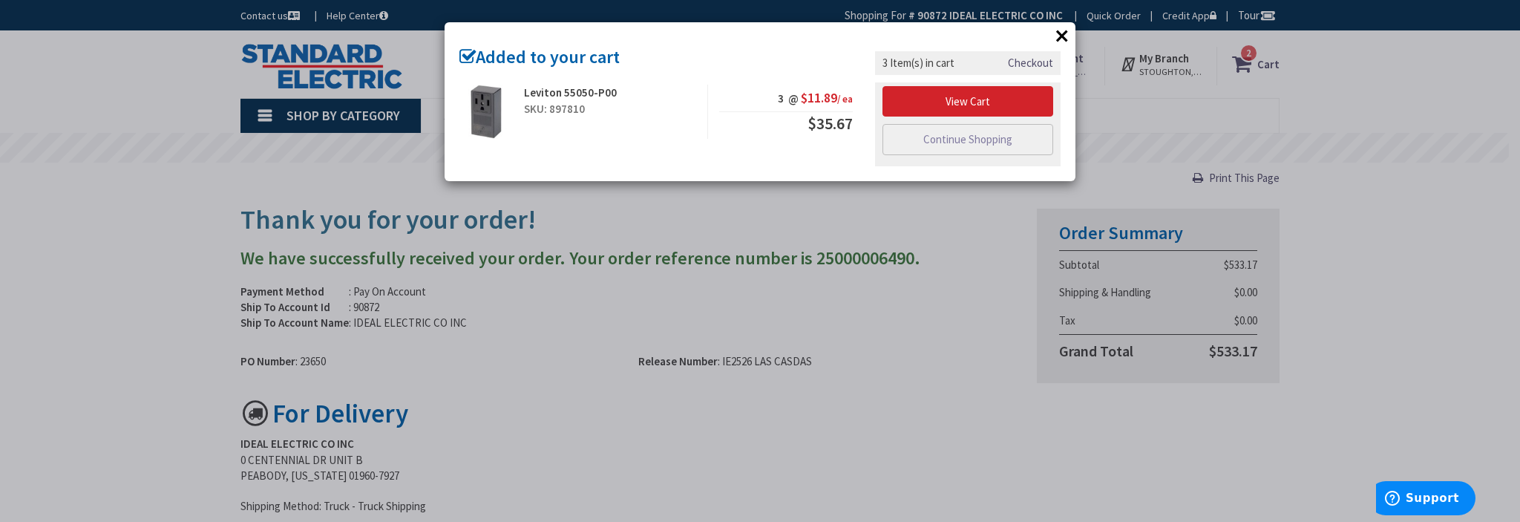
click at [940, 154] on div "View Cart Continue Shopping" at bounding box center [968, 124] width 186 height 84
click at [951, 141] on link "Continue Shopping" at bounding box center [967, 139] width 171 height 31
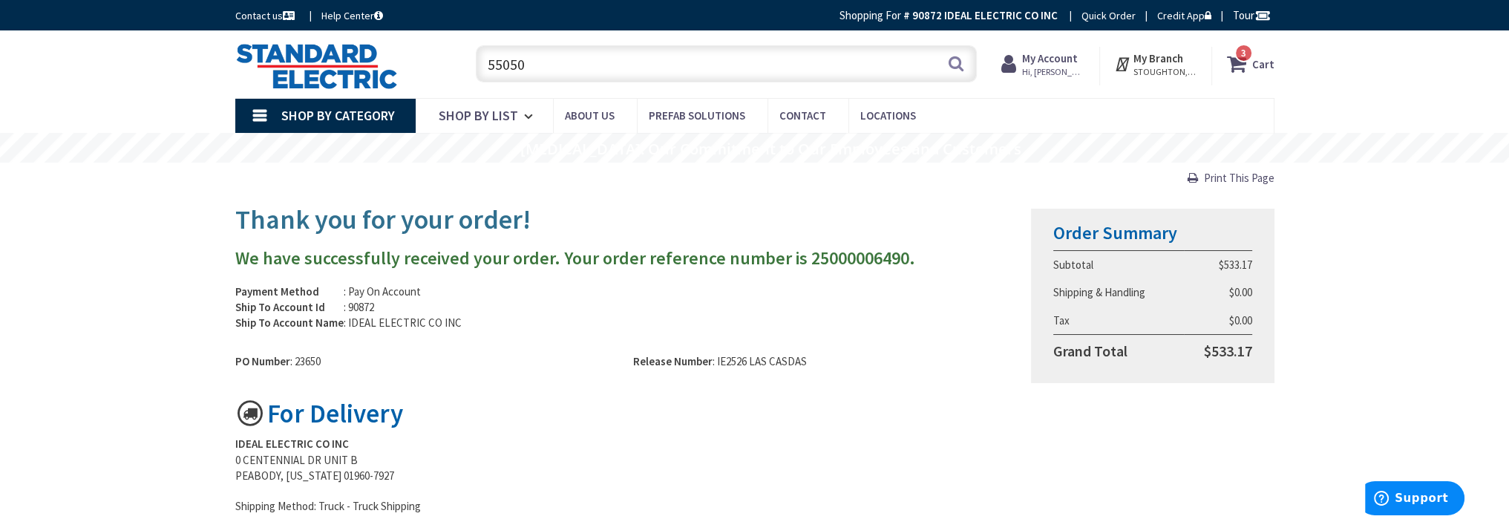
click at [544, 64] on input "55050" at bounding box center [726, 63] width 501 height 37
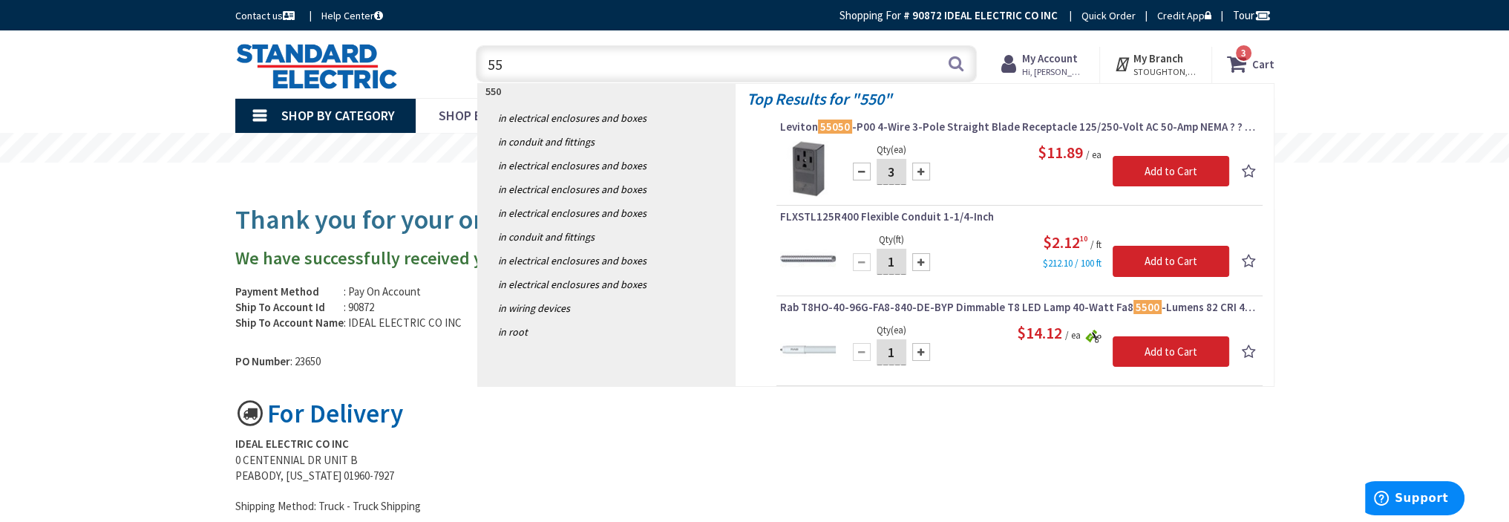
type input "5"
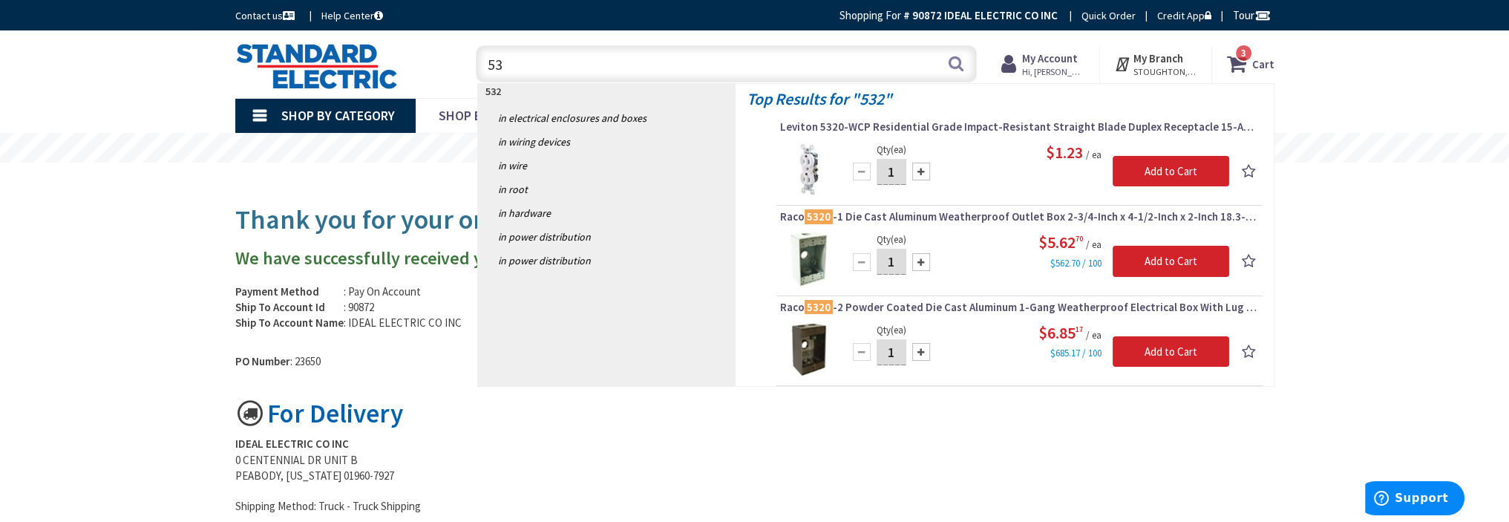
type input "5"
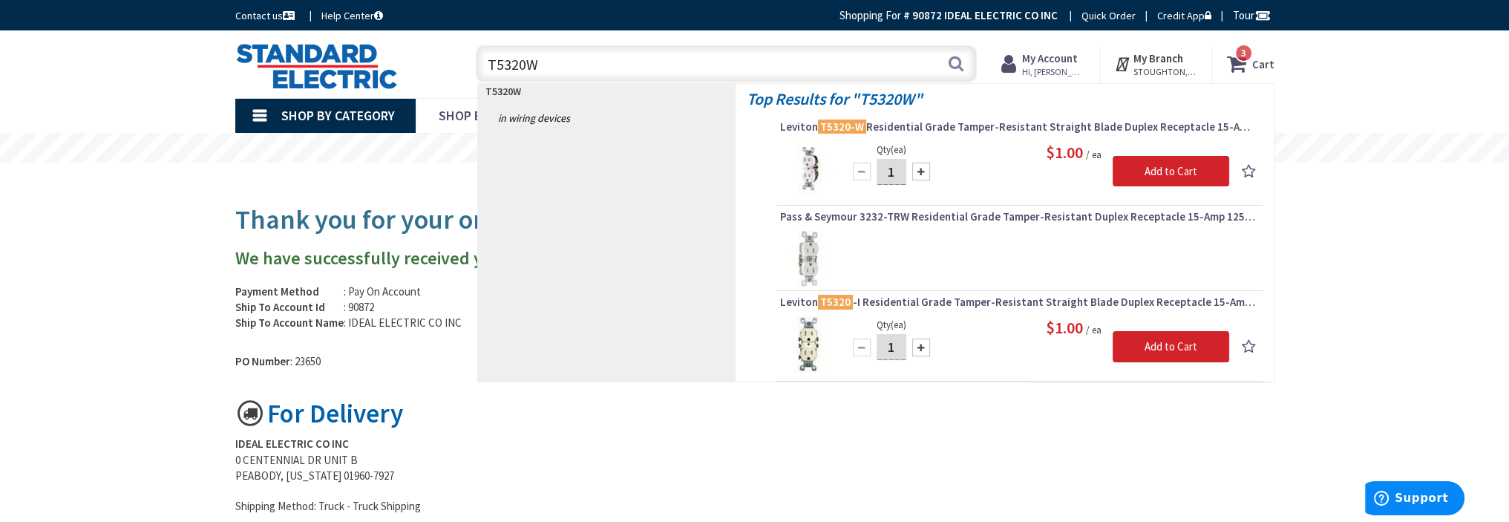
type input "T5320W"
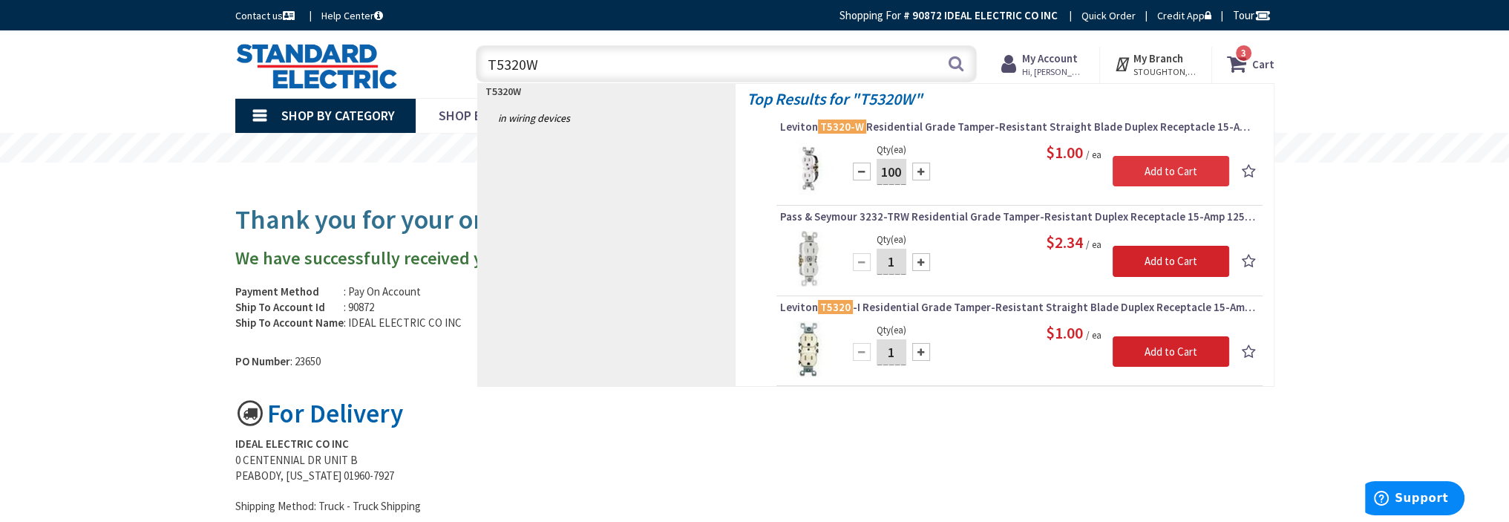
type input "100"
click at [1173, 170] on input "Add to Cart" at bounding box center [1170, 171] width 117 height 31
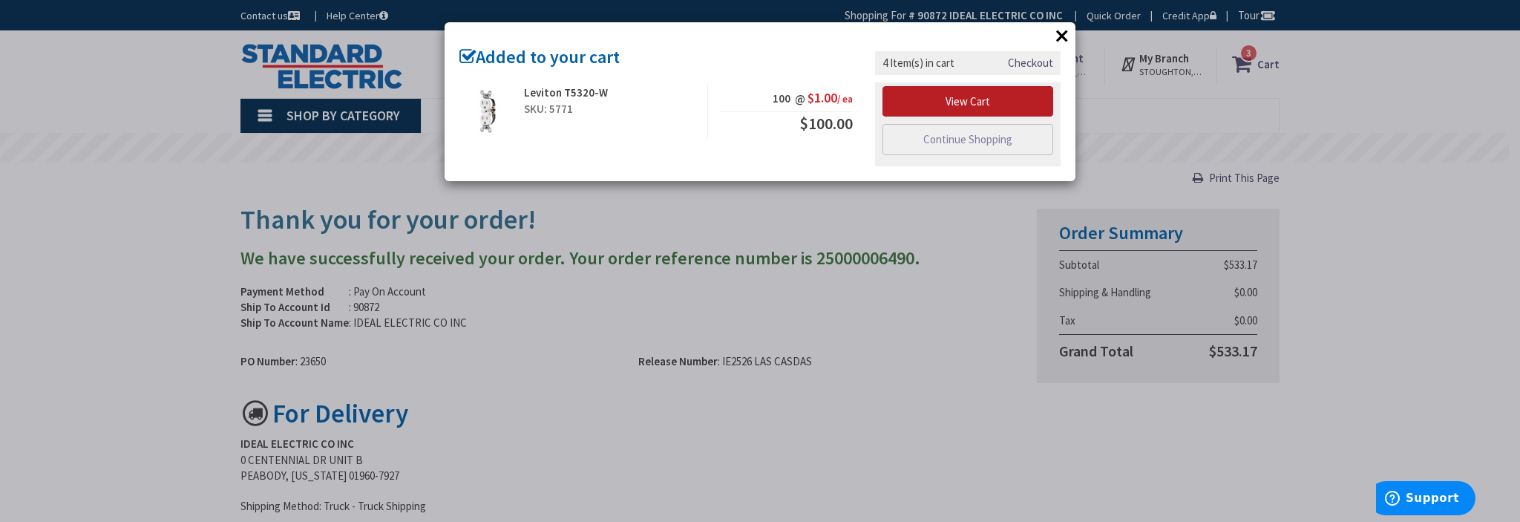
drag, startPoint x: 961, startPoint y: 97, endPoint x: 970, endPoint y: 104, distance: 11.1
click at [962, 97] on link "View Cart" at bounding box center [967, 101] width 171 height 31
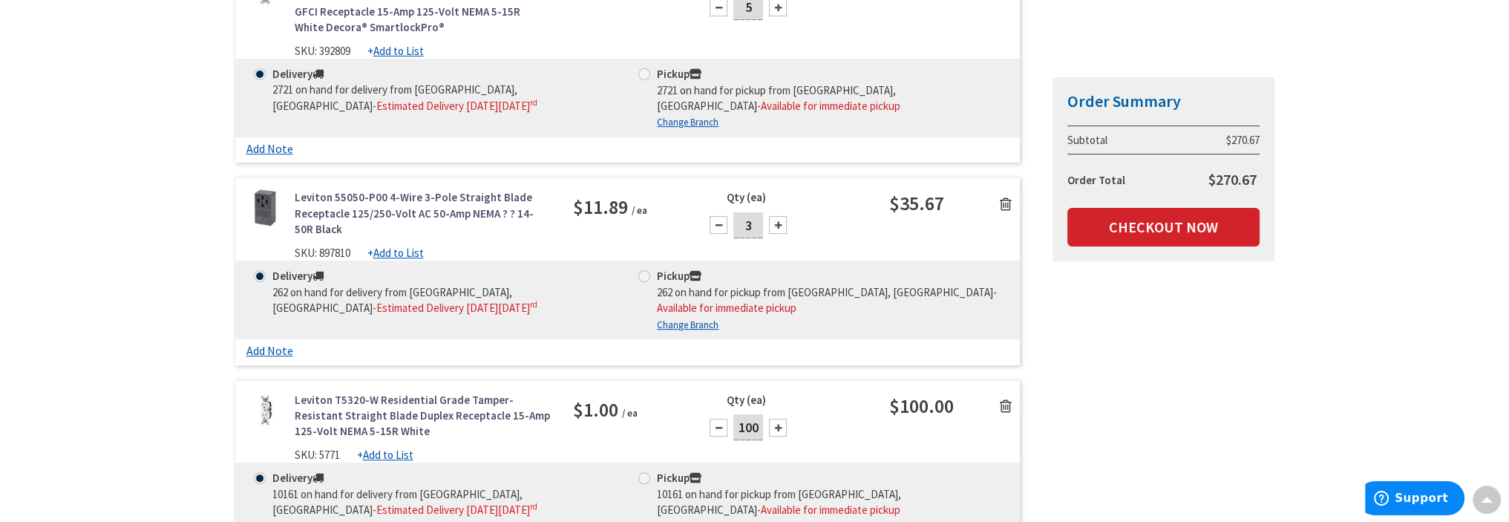
scroll to position [668, 0]
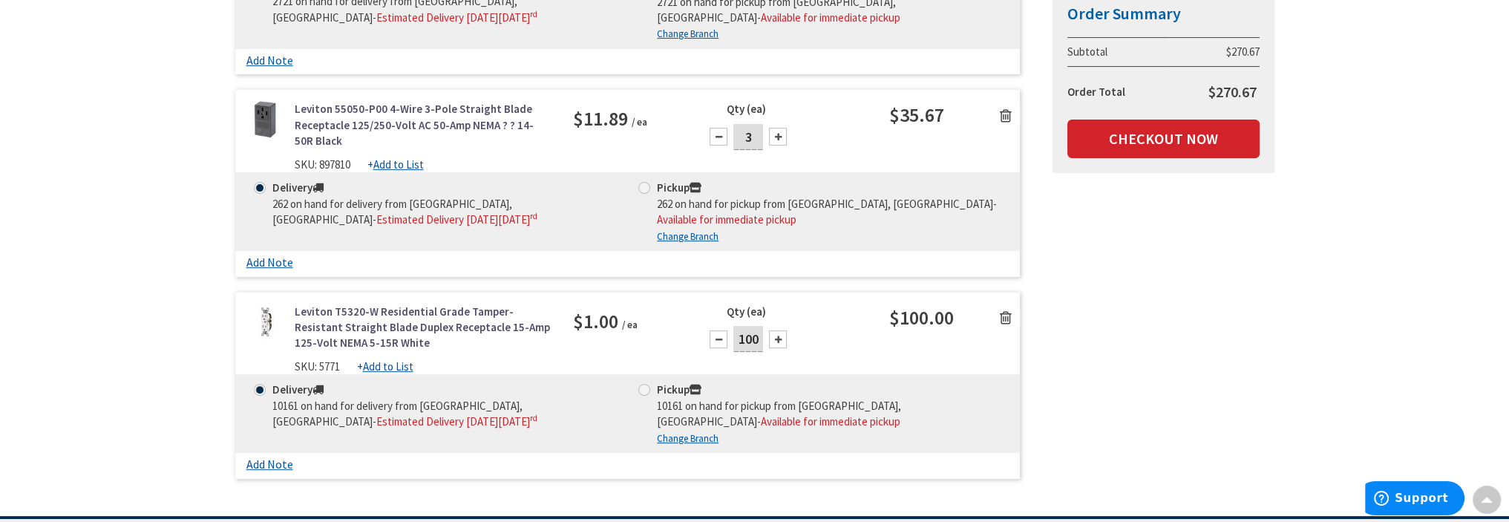
click at [758, 338] on input "100" at bounding box center [748, 339] width 30 height 26
type input "1"
type input "50"
click at [822, 357] on div "Qty (ea) 50" at bounding box center [790, 335] width 196 height 62
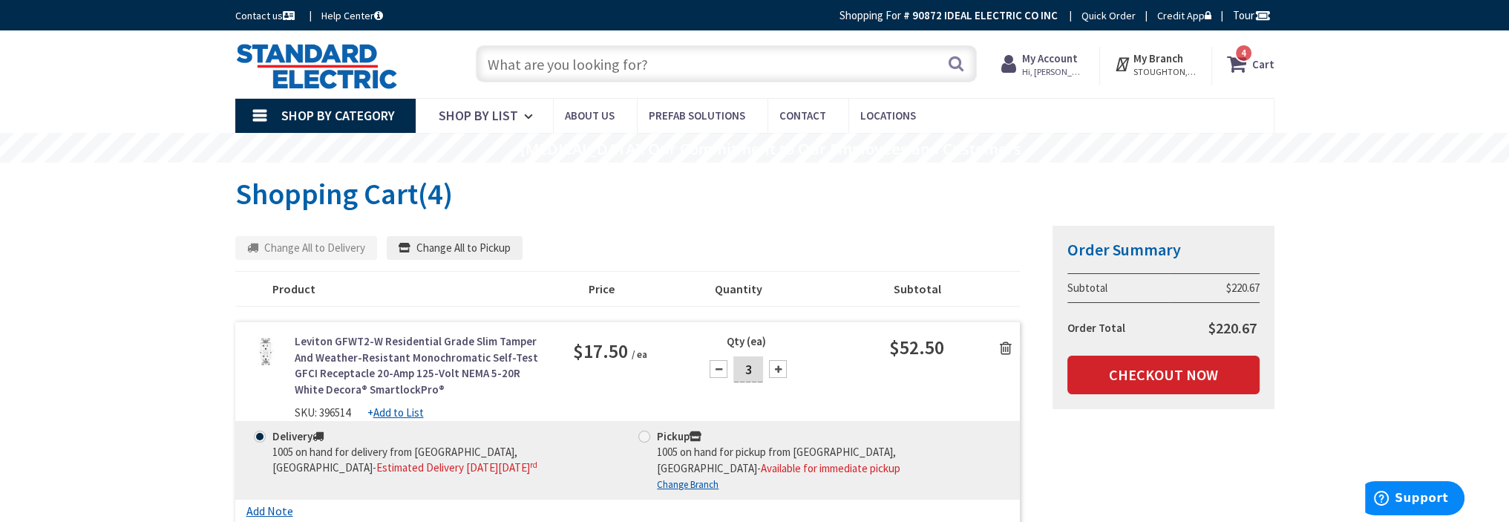
click at [574, 69] on input "text" at bounding box center [726, 63] width 501 height 37
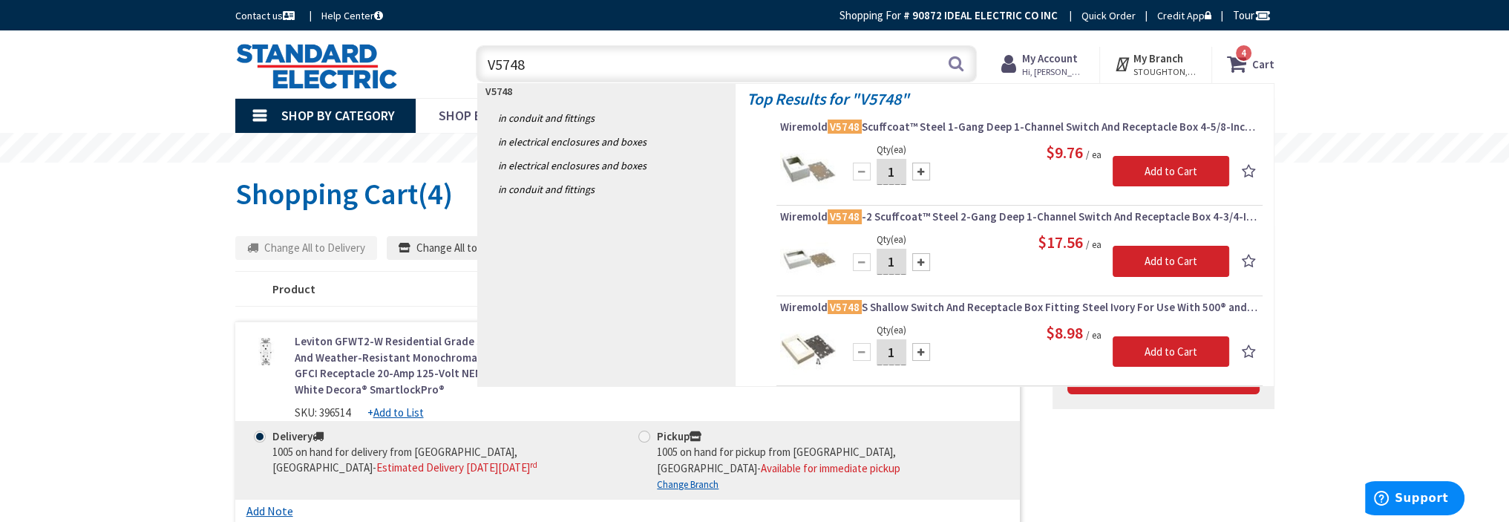
type input "V5748"
click at [902, 174] on input "1" at bounding box center [891, 172] width 30 height 26
type input "3"
click at [1160, 171] on input "Add to Cart" at bounding box center [1170, 171] width 117 height 31
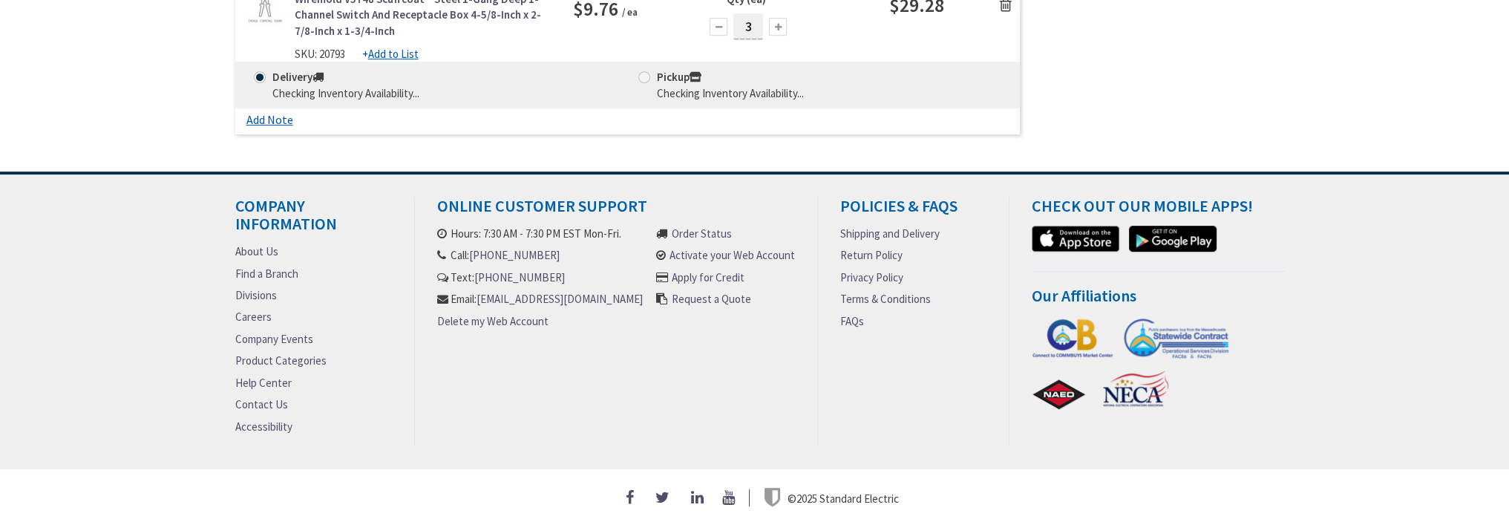
click at [626, 62] on div "Delivery Checking Inventory Availability... Pickup Checking Inventory Availabil…" at bounding box center [627, 85] width 785 height 47
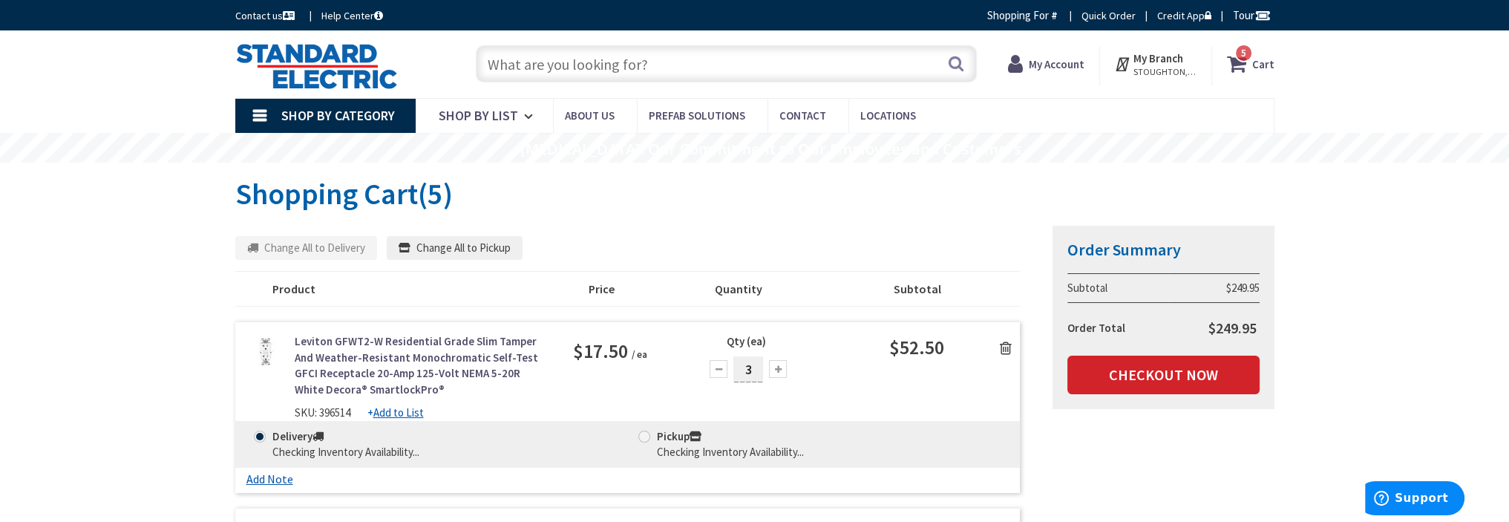
click at [555, 75] on input "text" at bounding box center [726, 63] width 501 height 37
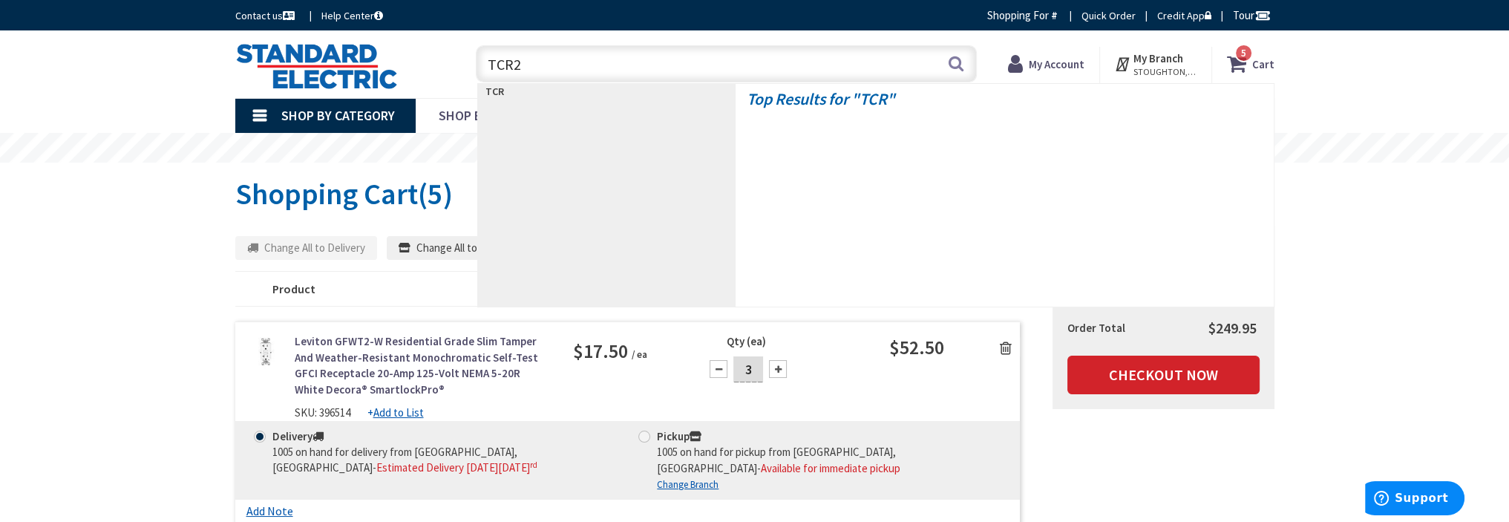
type input "TCR20"
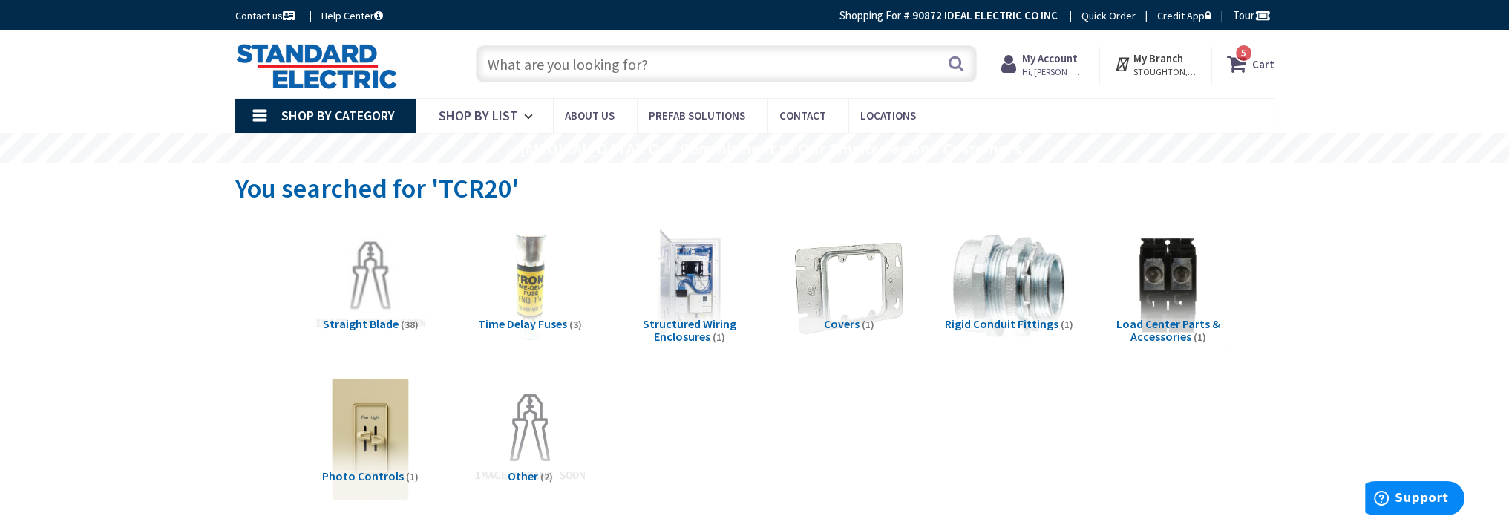
click at [1246, 49] on span "5" at bounding box center [1243, 53] width 5 height 13
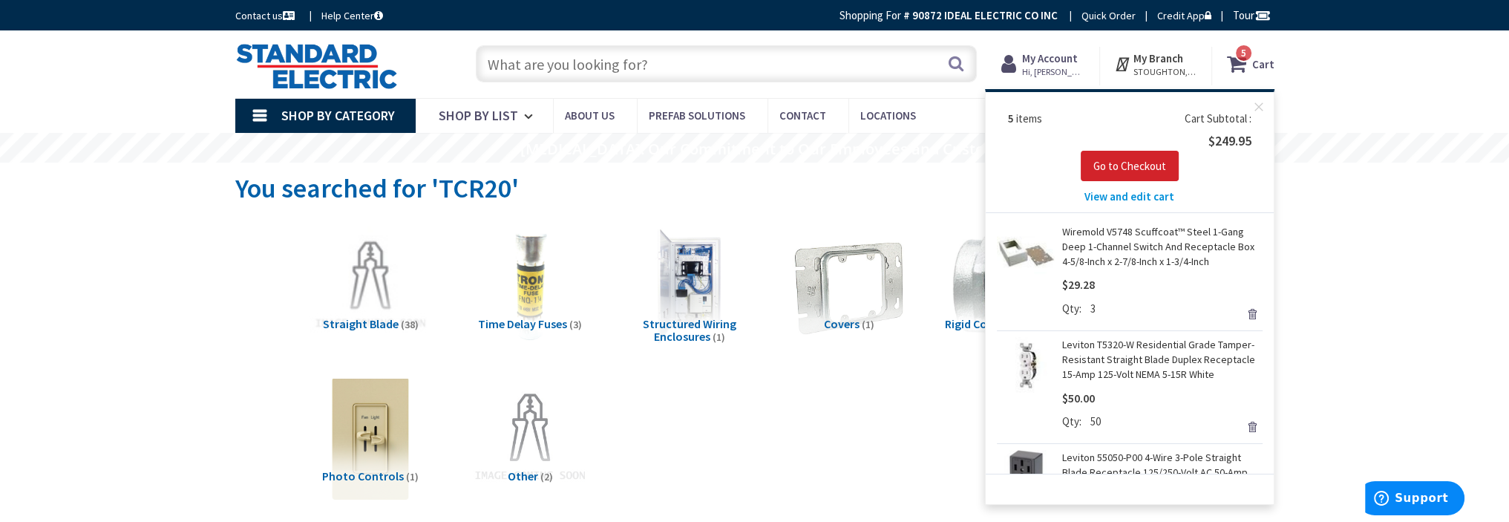
click at [1118, 195] on span "View and edit cart" at bounding box center [1129, 196] width 90 height 14
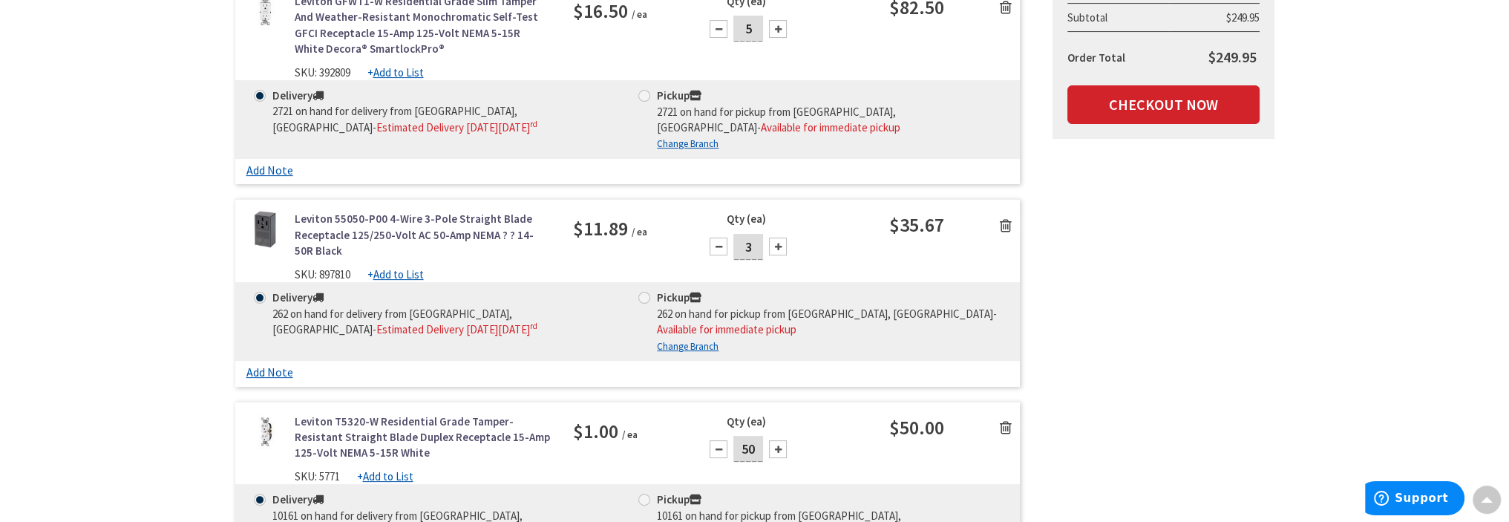
scroll to position [668, 0]
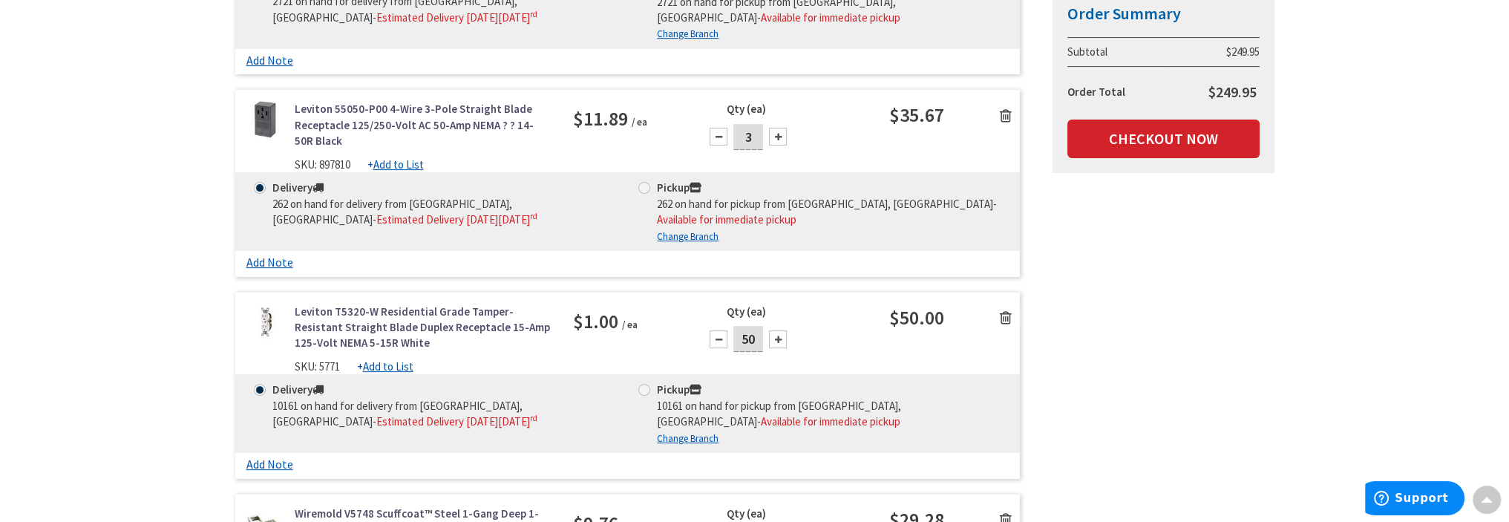
click at [1005, 112] on icon at bounding box center [1006, 115] width 12 height 15
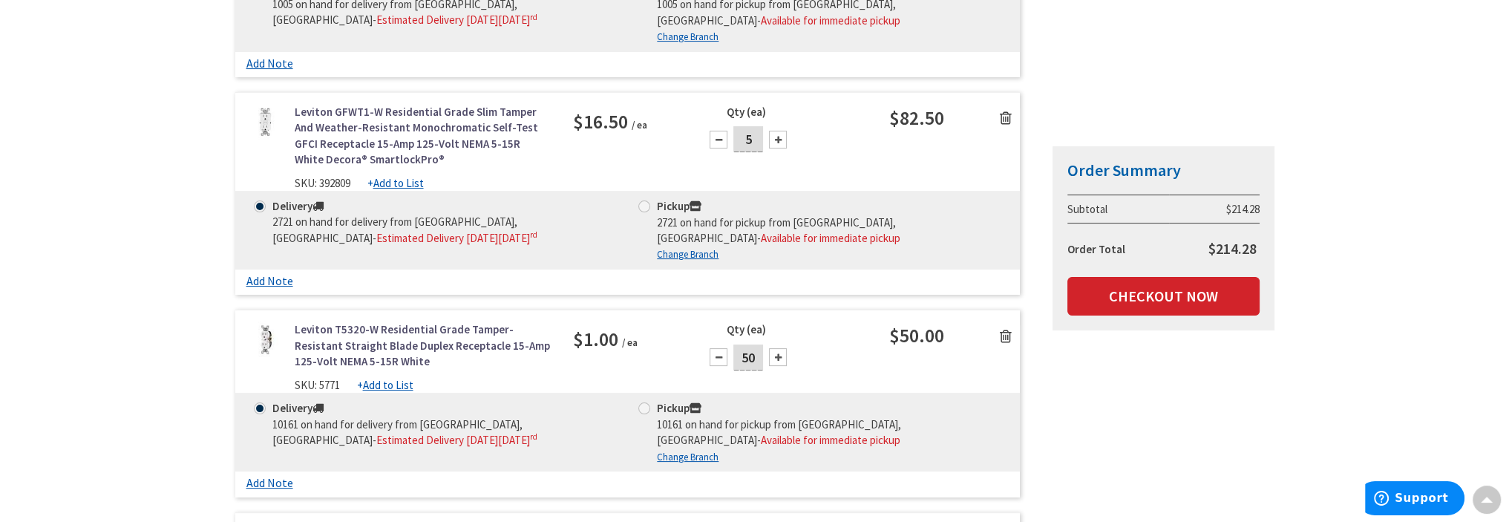
scroll to position [594, 0]
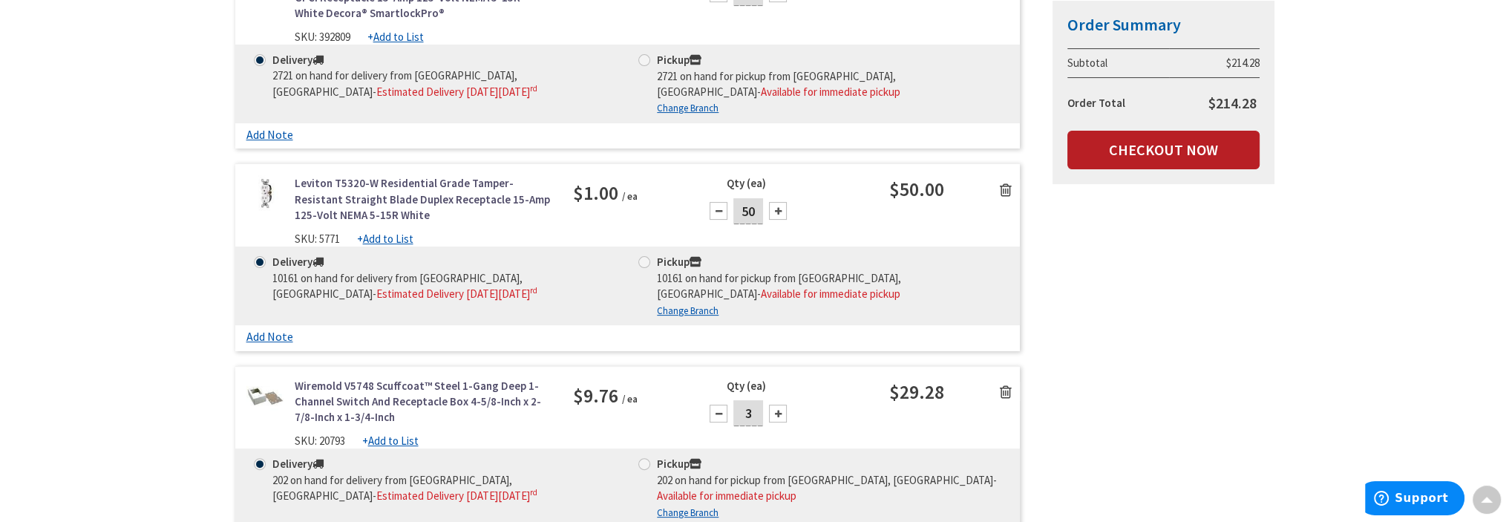
click at [1150, 146] on link "Checkout Now" at bounding box center [1163, 150] width 192 height 39
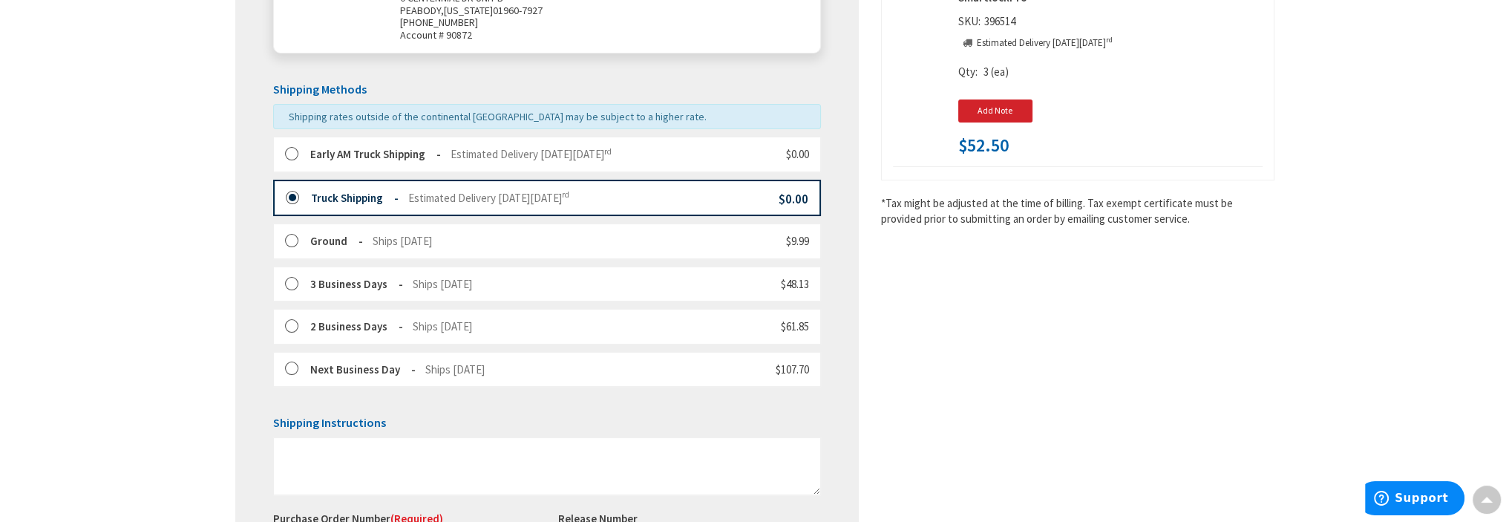
scroll to position [445, 0]
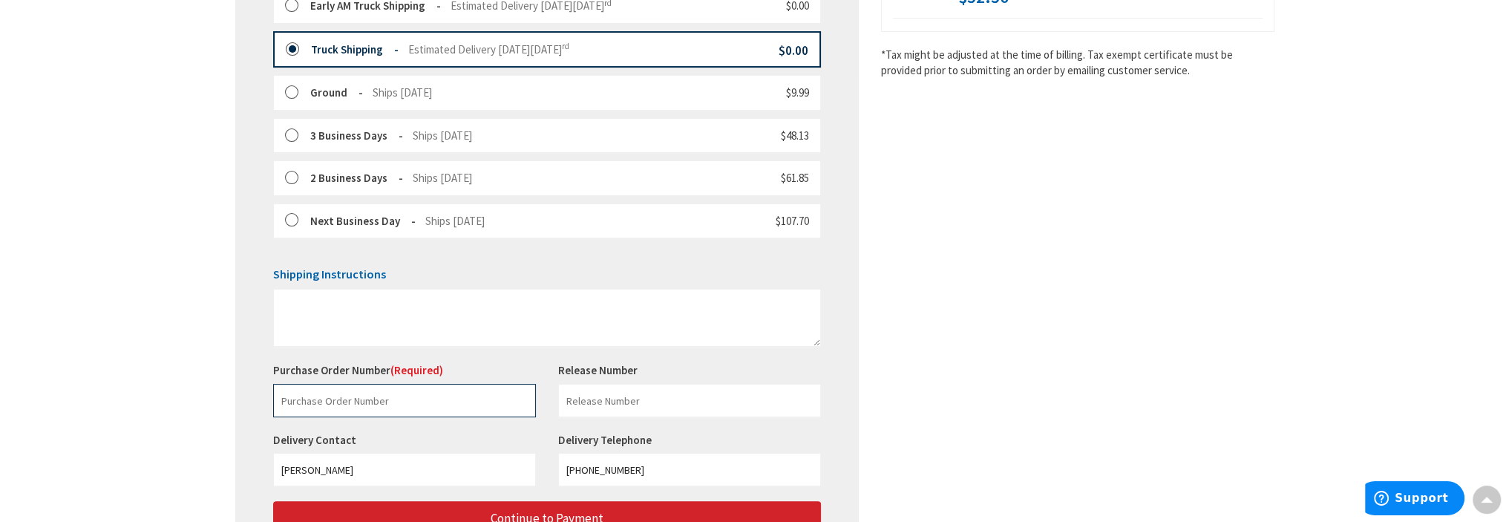
click at [413, 401] on input "text" at bounding box center [404, 400] width 263 height 33
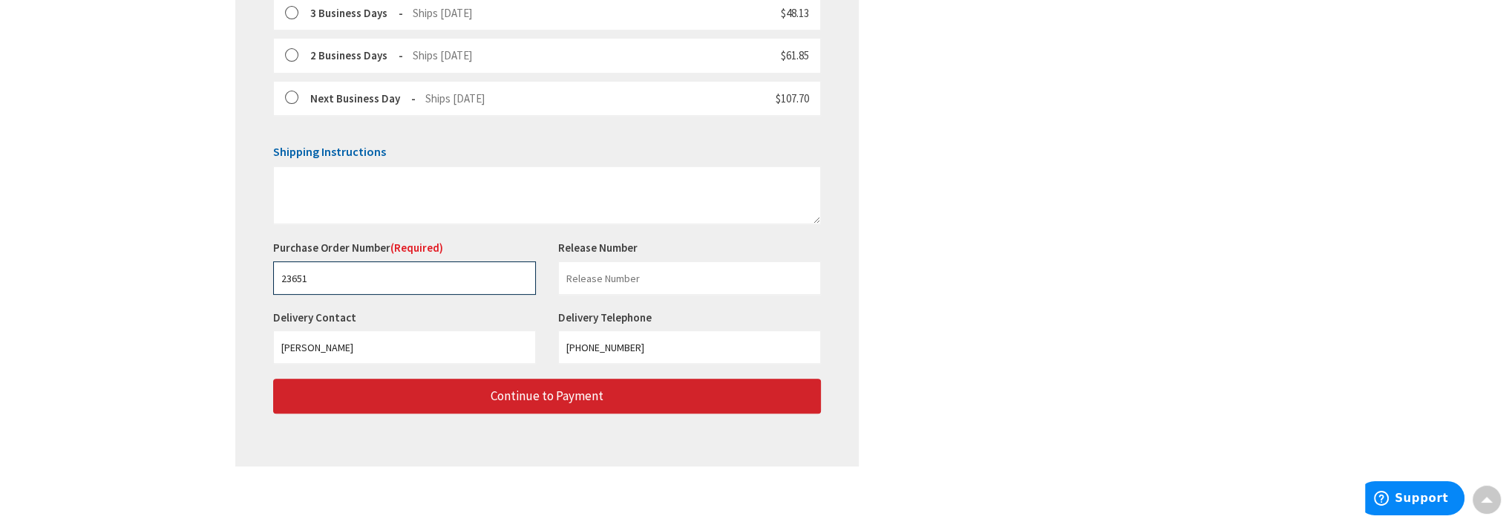
scroll to position [572, 0]
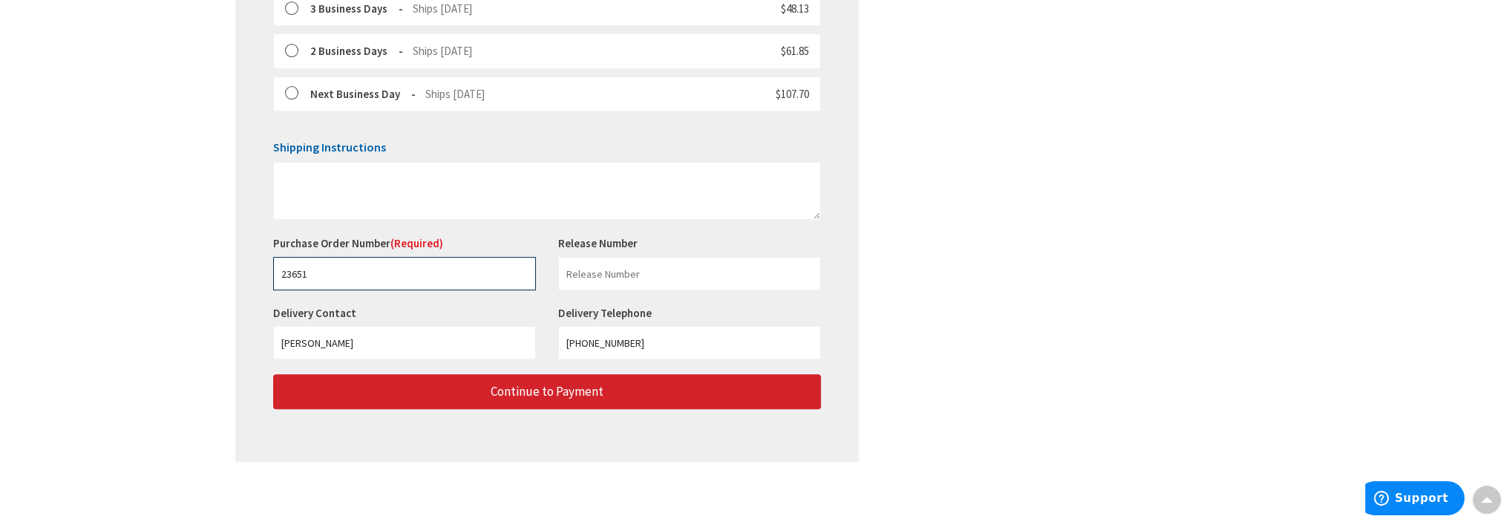
type input "23651"
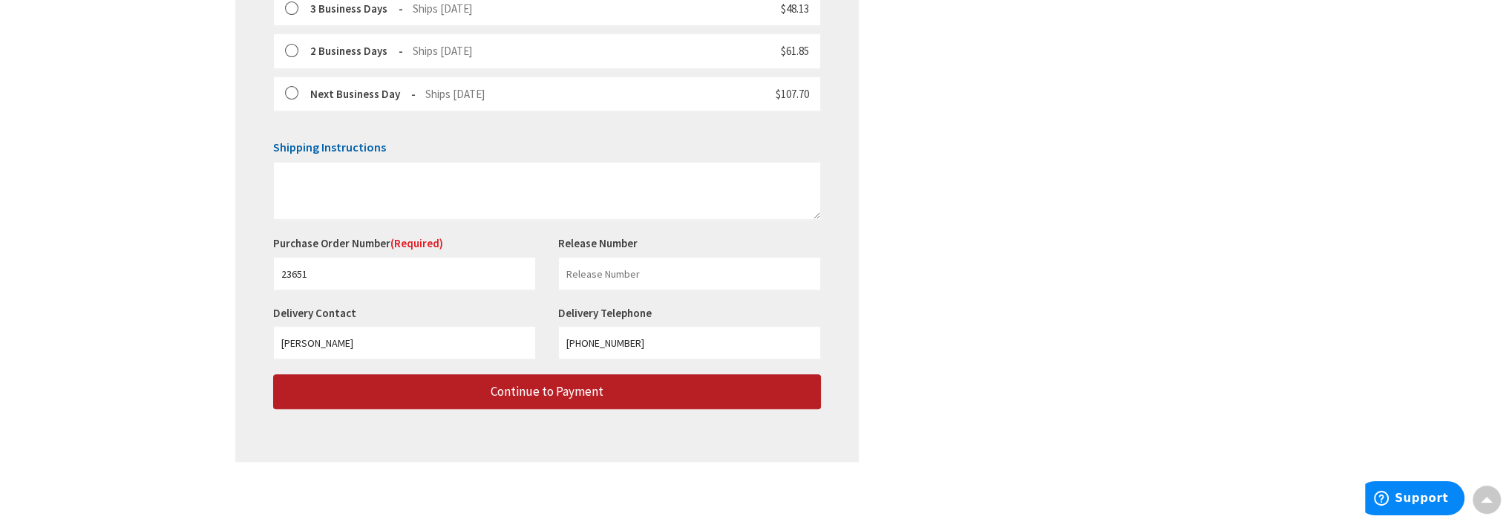
click at [571, 384] on span "Continue to Payment" at bounding box center [547, 391] width 113 height 16
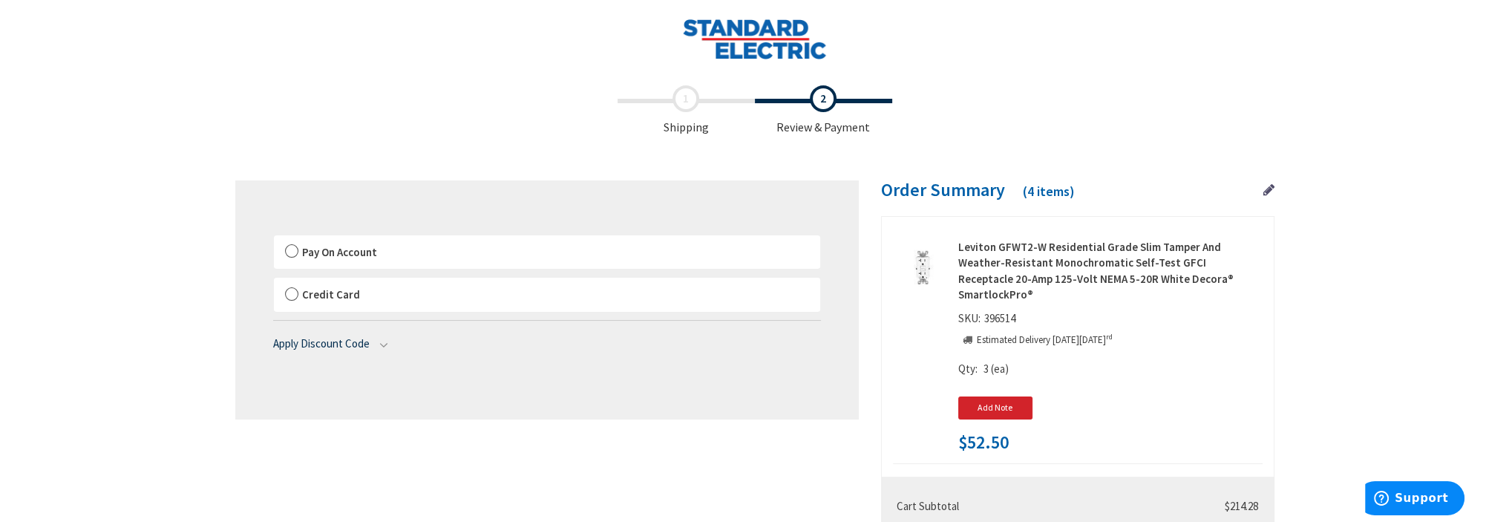
click at [294, 249] on label "Pay On Account" at bounding box center [547, 252] width 546 height 34
click at [288, 250] on label "Pay On Account" at bounding box center [547, 252] width 546 height 34
click at [274, 238] on input "Pay On Account" at bounding box center [274, 238] width 0 height 0
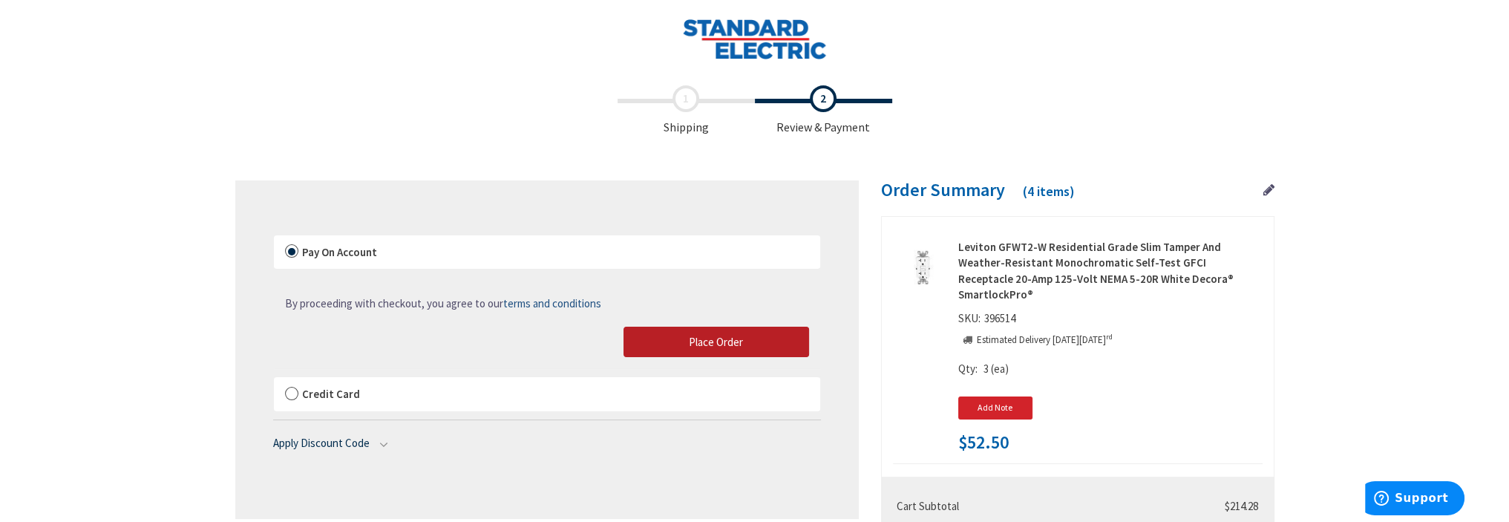
click at [733, 338] on span "Place Order" at bounding box center [716, 342] width 54 height 14
